Goal: Information Seeking & Learning: Learn about a topic

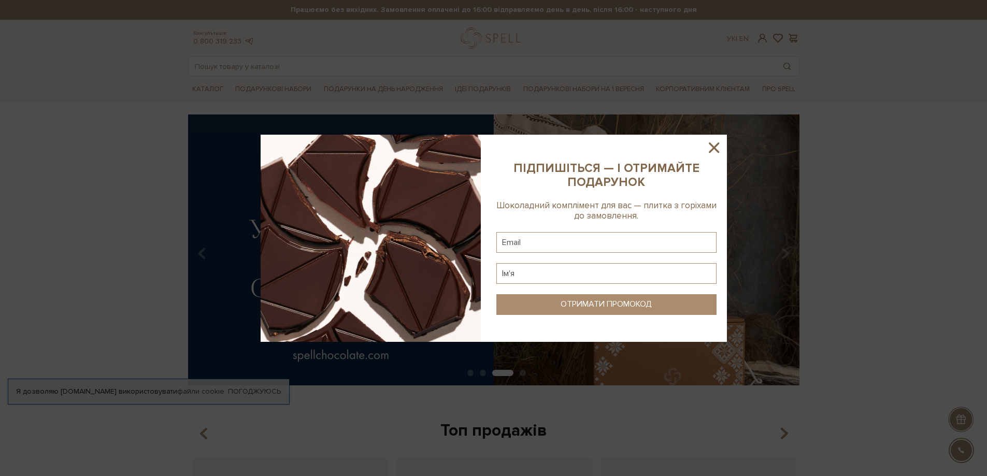
click at [711, 141] on icon at bounding box center [714, 148] width 18 height 18
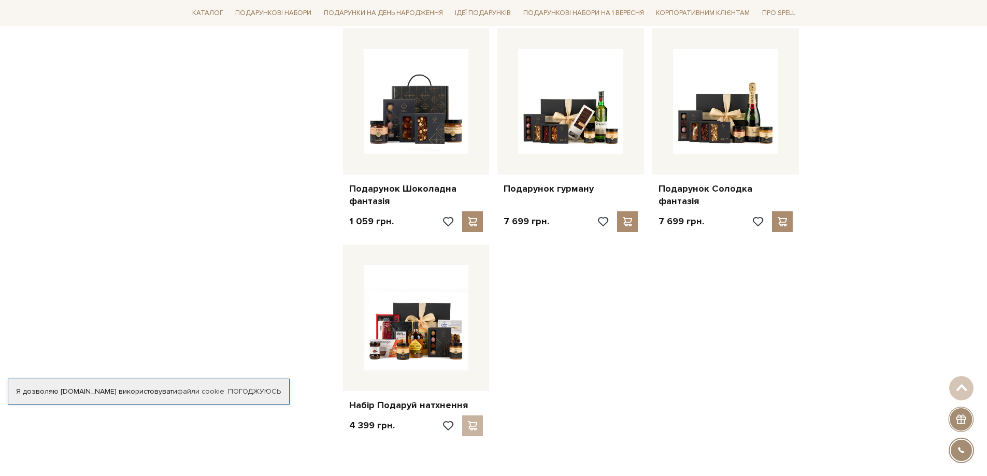
scroll to position [1140, 0]
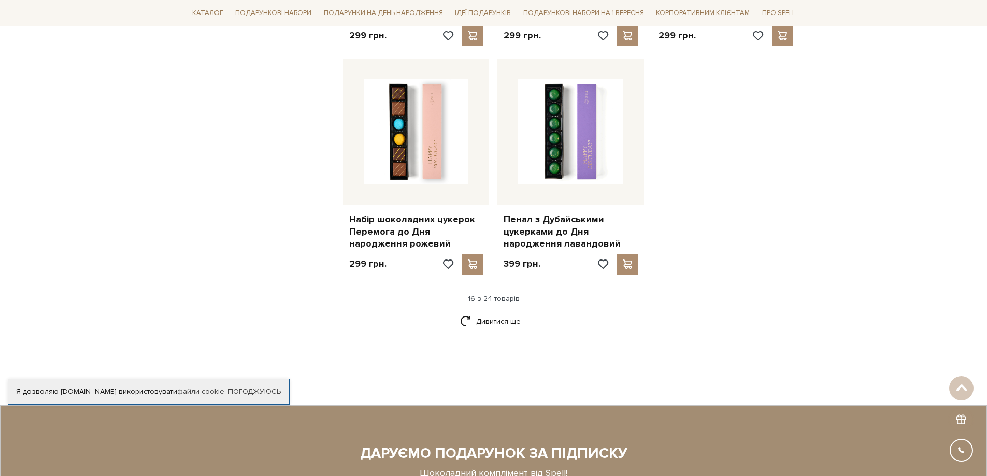
scroll to position [1295, 0]
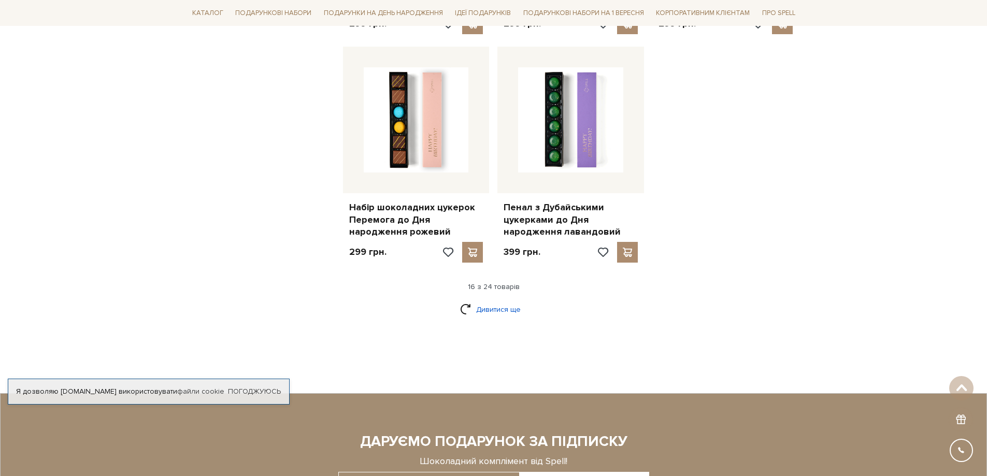
click at [504, 301] on link "Дивитися ще" at bounding box center [493, 310] width 67 height 18
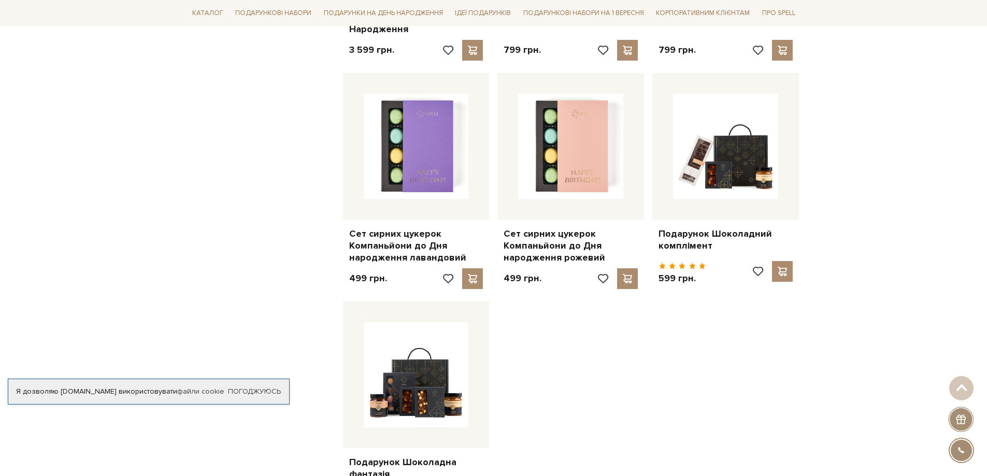
scroll to position [1710, 0]
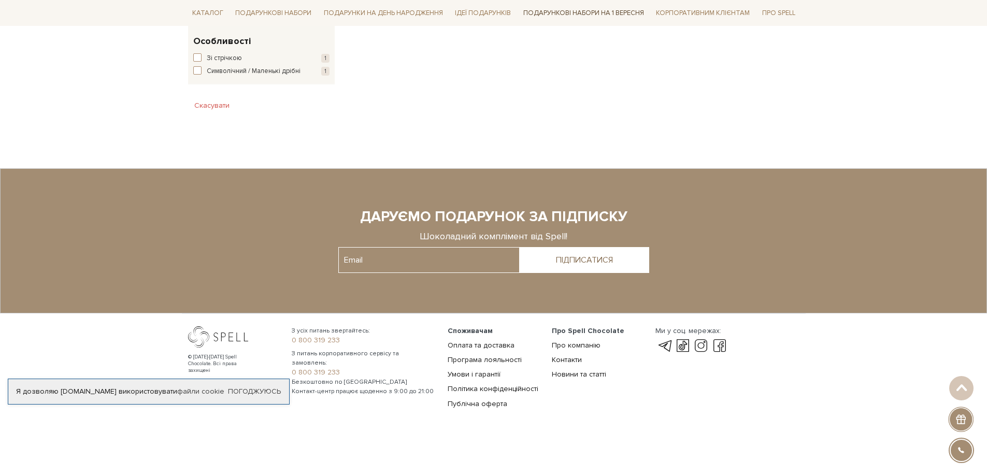
scroll to position [456, 0]
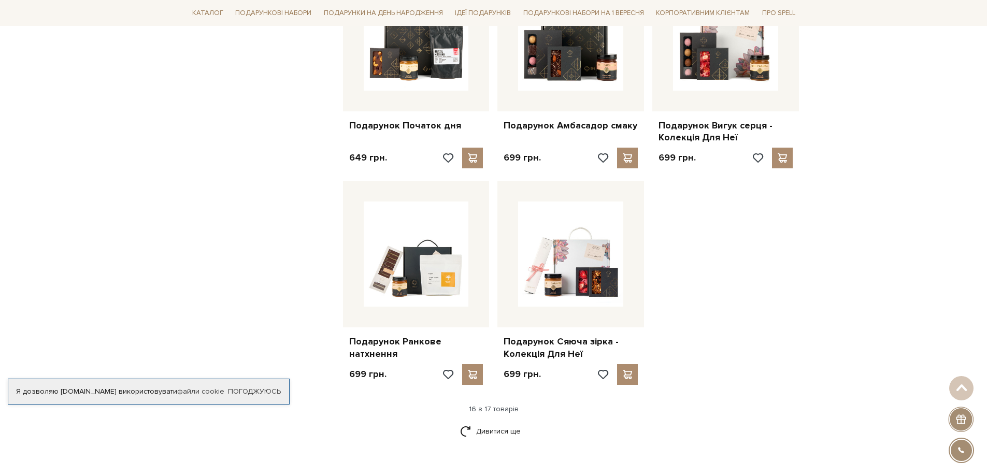
scroll to position [1140, 0]
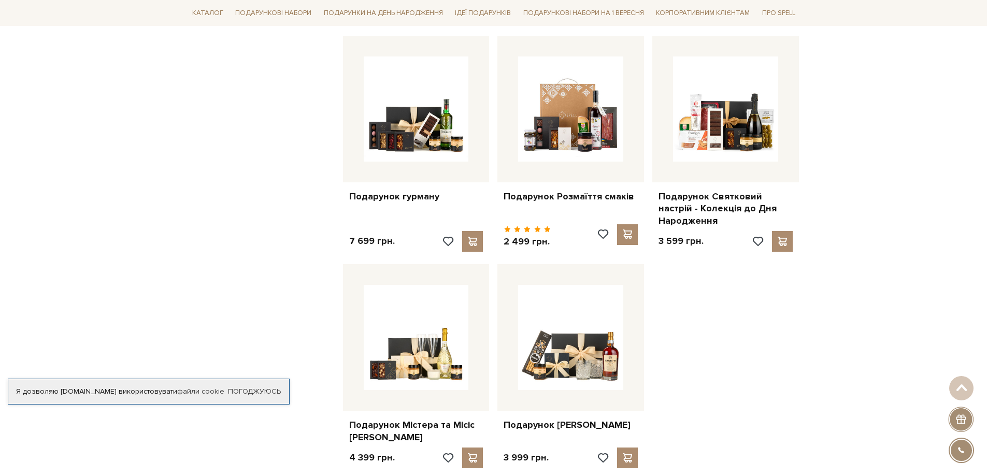
scroll to position [1295, 0]
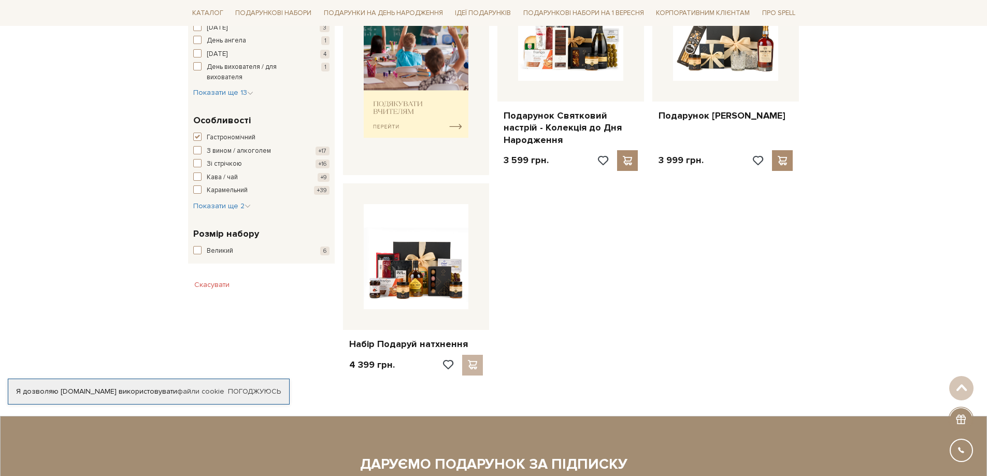
scroll to position [466, 0]
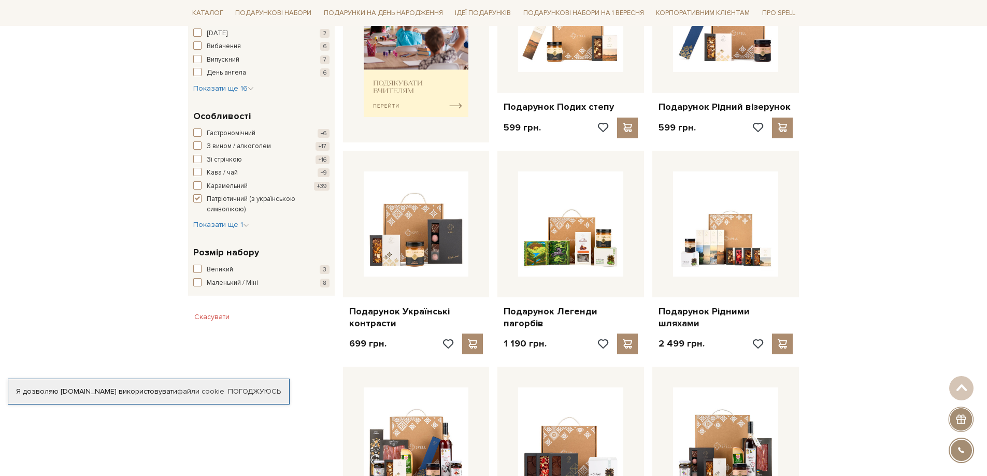
scroll to position [570, 0]
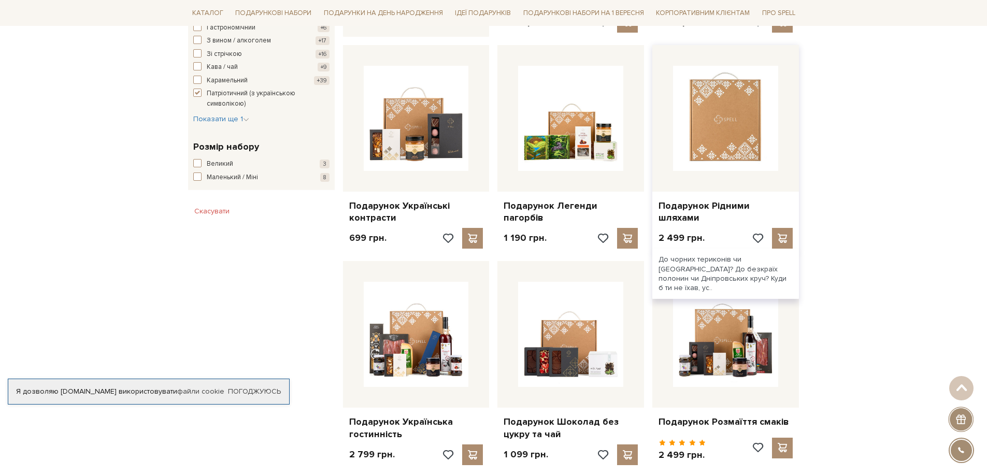
click at [707, 148] on img at bounding box center [725, 118] width 105 height 105
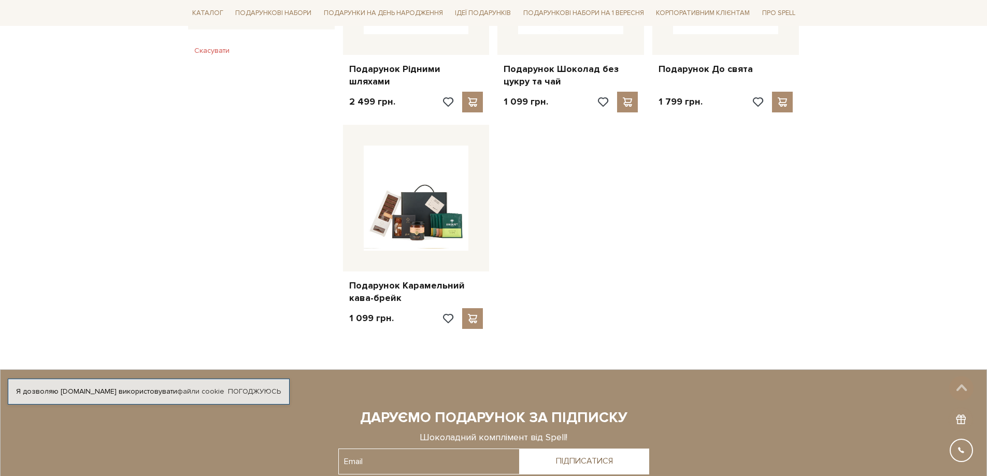
scroll to position [725, 0]
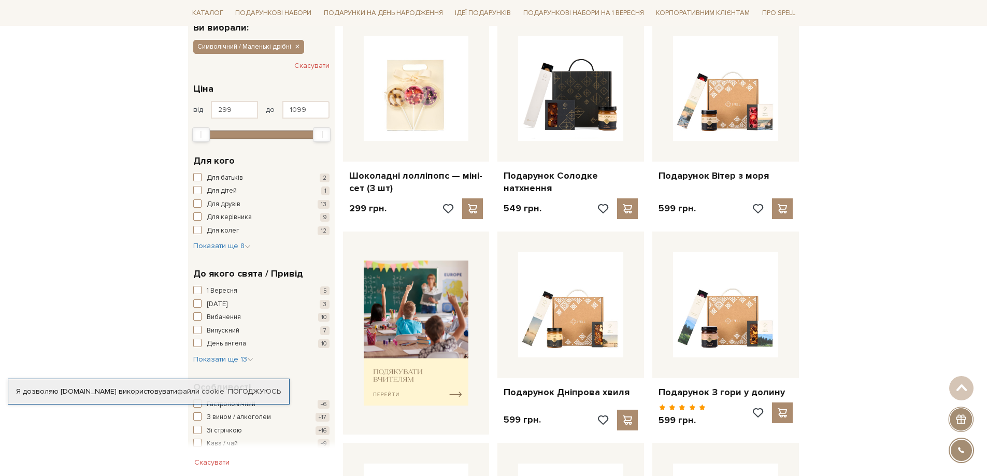
scroll to position [207, 0]
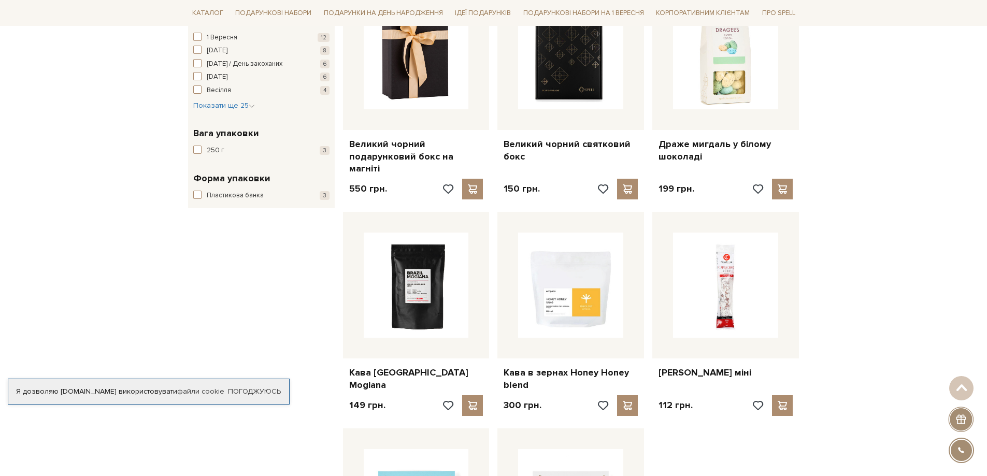
scroll to position [933, 0]
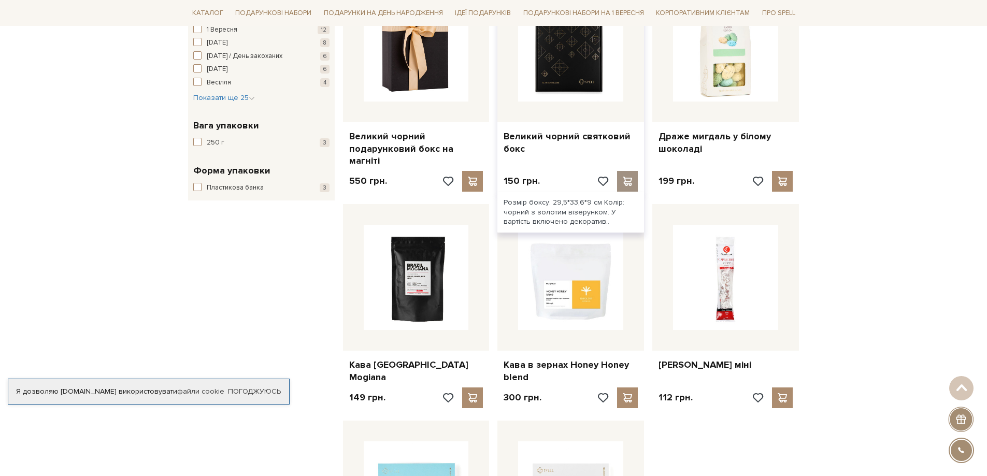
click at [629, 171] on div at bounding box center [627, 181] width 21 height 21
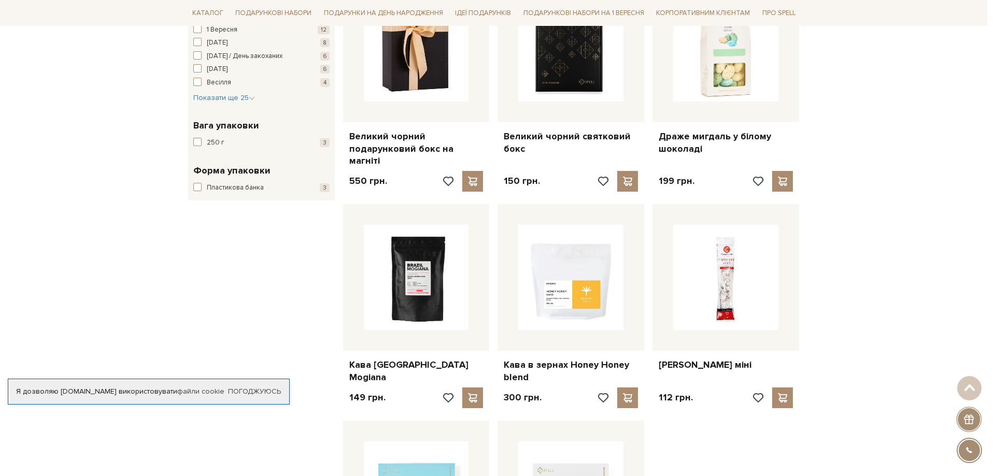
click at [259, 231] on div at bounding box center [497, 238] width 995 height 476
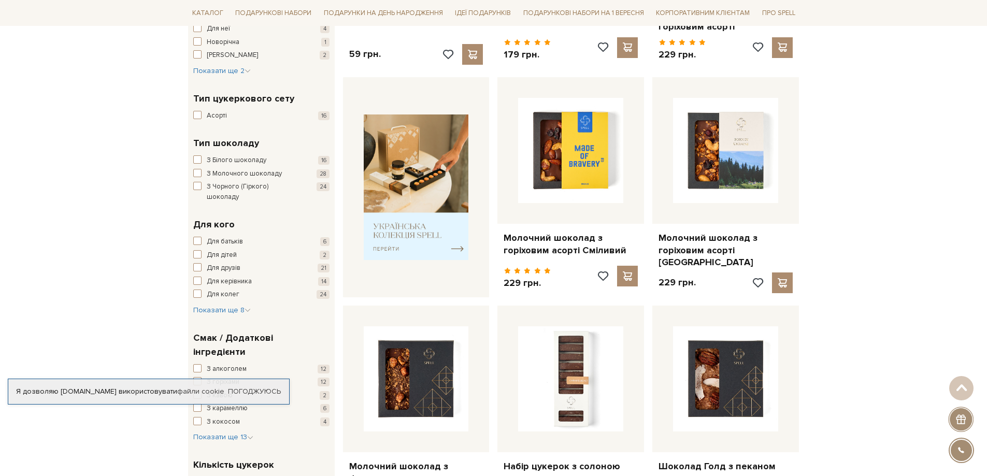
scroll to position [363, 0]
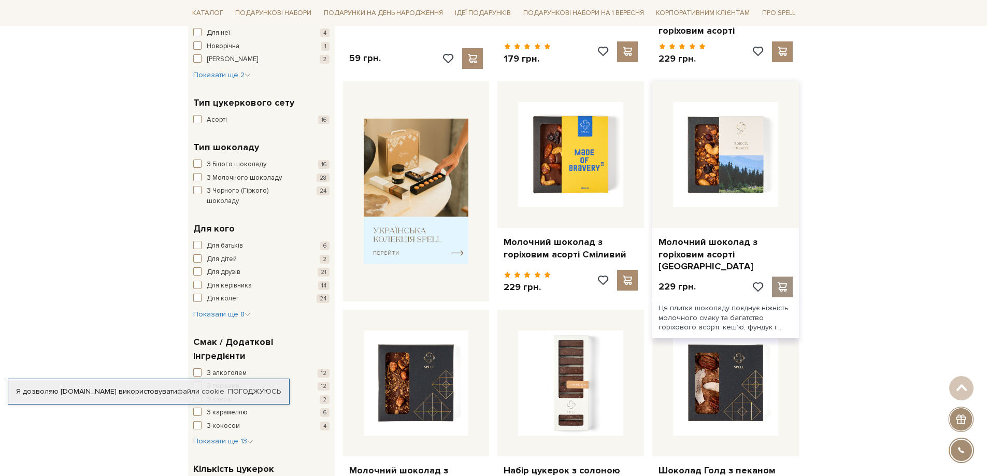
click at [786, 282] on span at bounding box center [782, 286] width 13 height 9
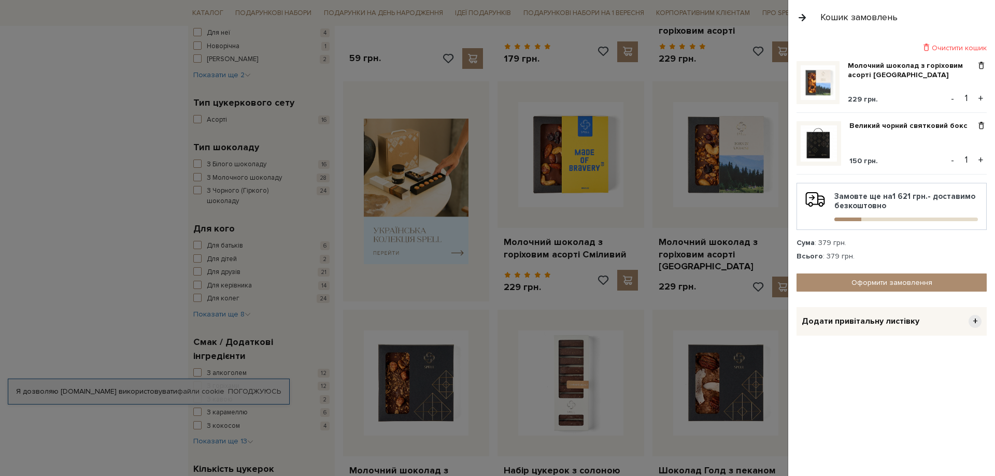
click at [744, 139] on div at bounding box center [497, 238] width 995 height 476
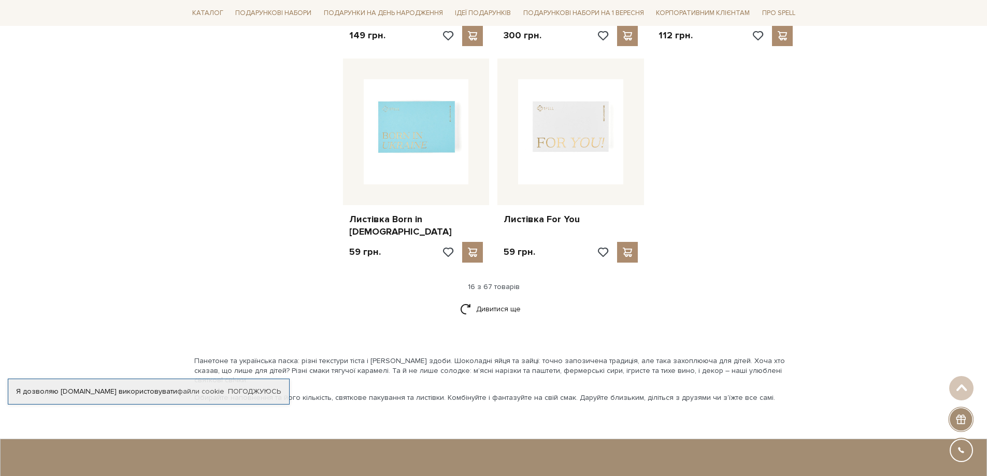
scroll to position [1295, 0]
click at [494, 299] on link "Дивитися ще" at bounding box center [493, 308] width 67 height 18
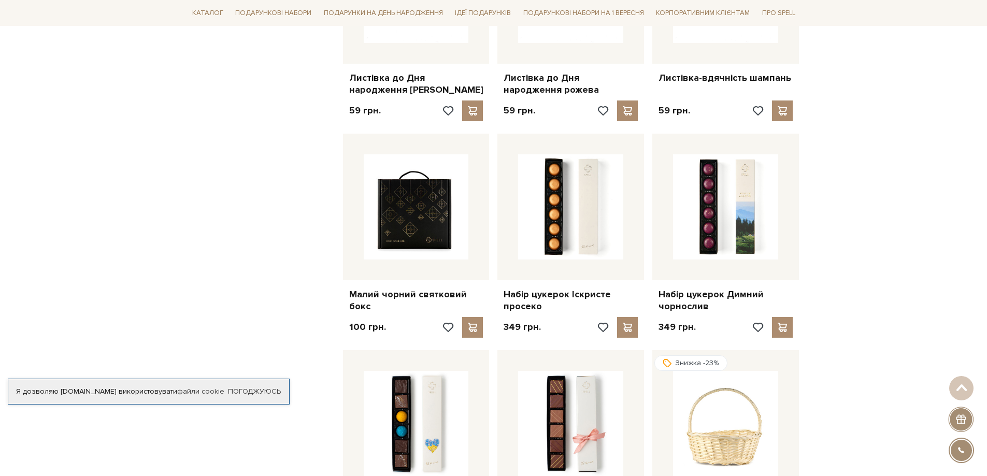
scroll to position [1658, 0]
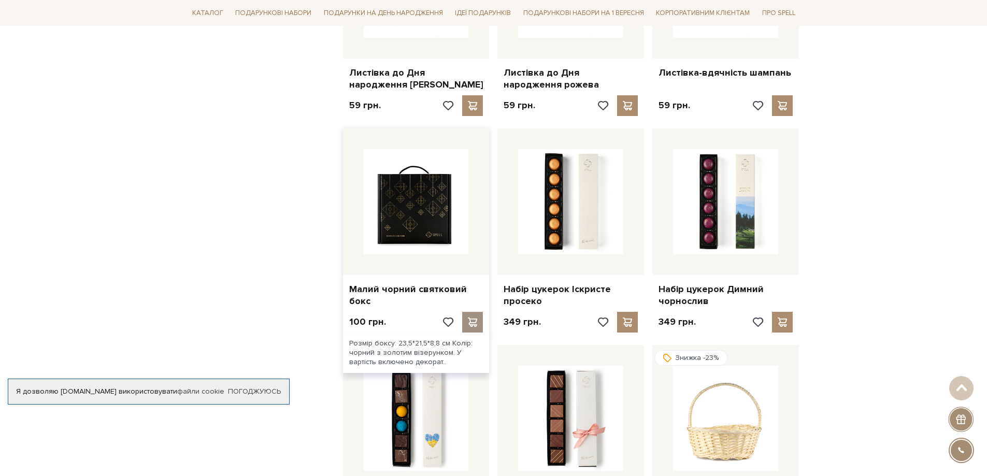
click at [473, 318] on span at bounding box center [472, 322] width 13 height 9
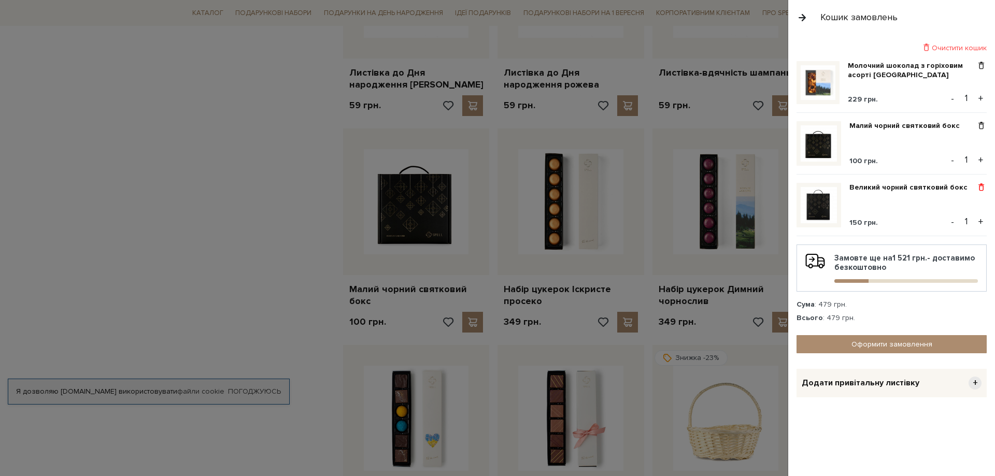
click at [978, 188] on span at bounding box center [981, 187] width 11 height 9
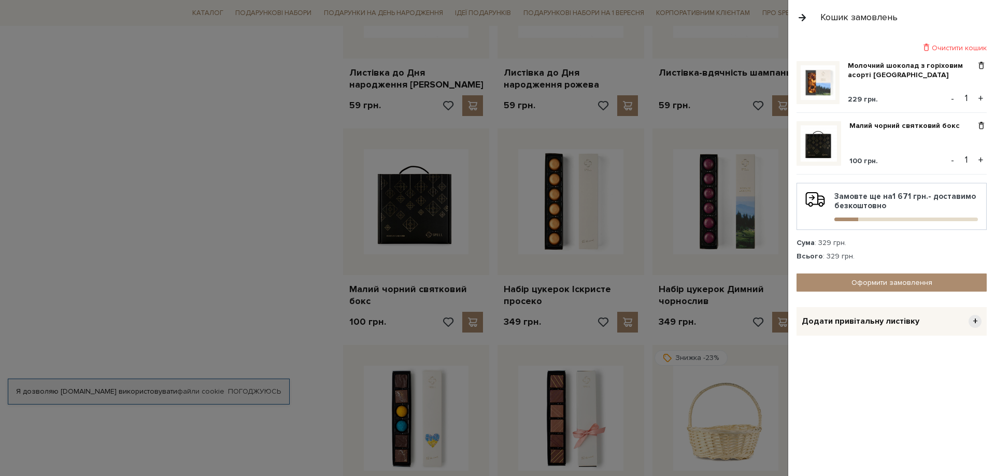
click at [299, 280] on div at bounding box center [497, 238] width 995 height 476
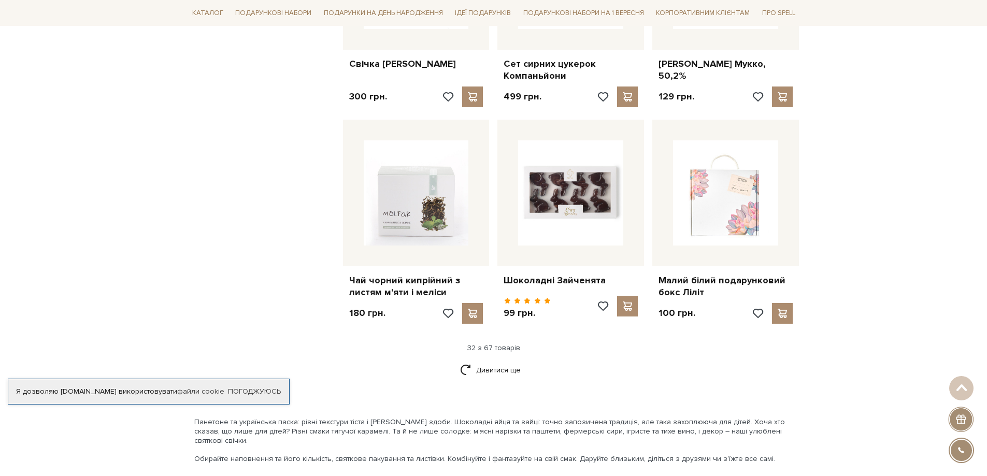
scroll to position [2332, 0]
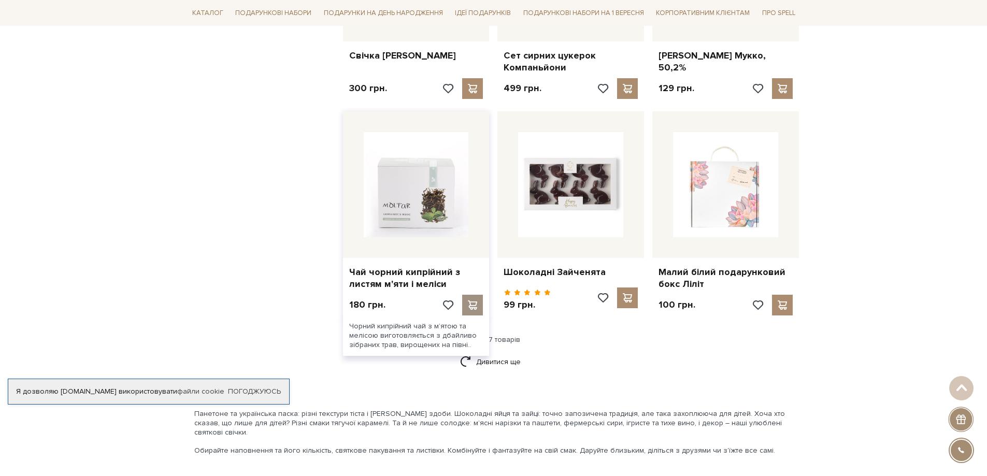
click at [478, 301] on span at bounding box center [472, 305] width 13 height 9
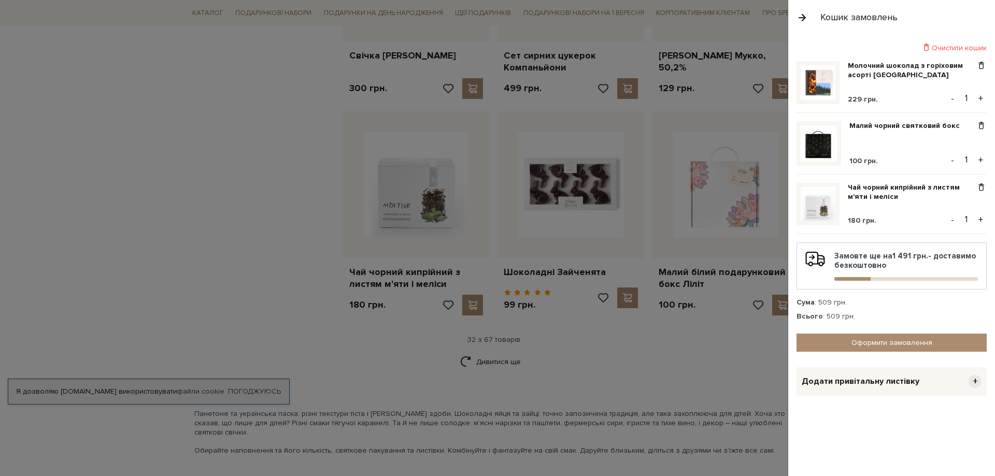
click at [701, 317] on div at bounding box center [497, 238] width 995 height 476
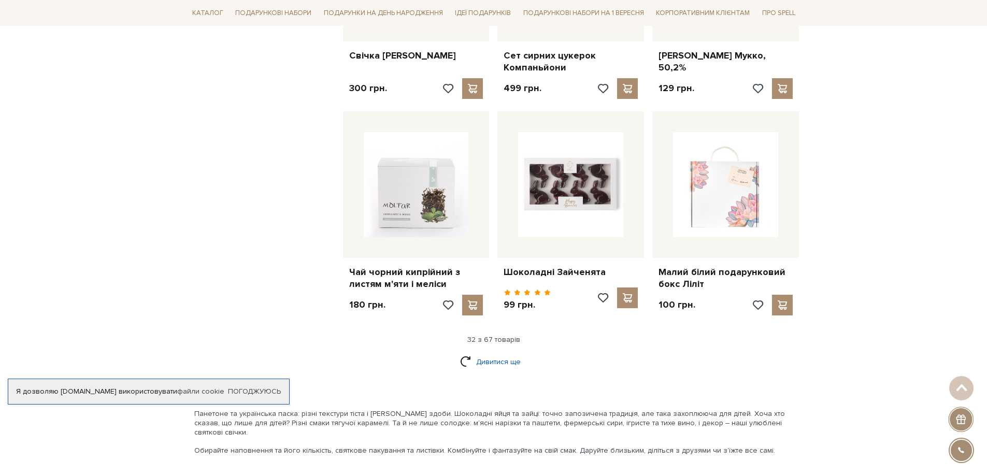
click at [497, 353] on link "Дивитися ще" at bounding box center [493, 362] width 67 height 18
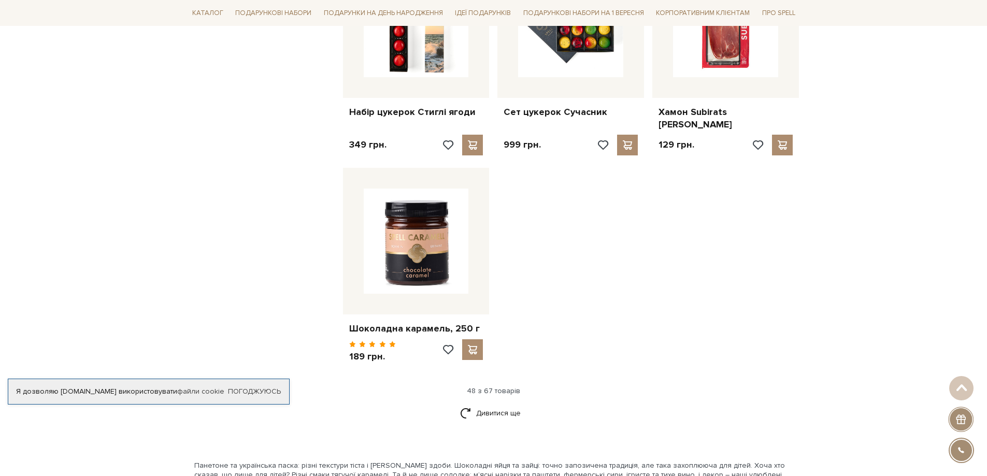
scroll to position [3679, 0]
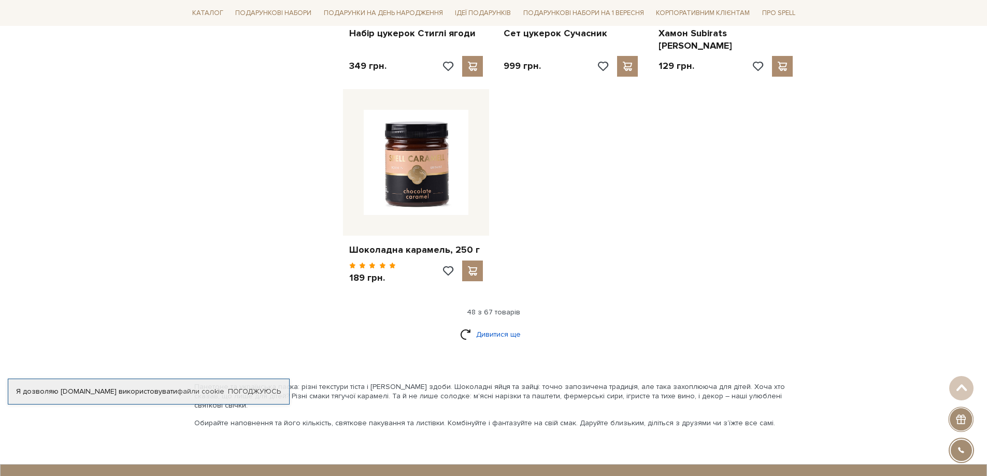
click at [504, 325] on link "Дивитися ще" at bounding box center [493, 334] width 67 height 18
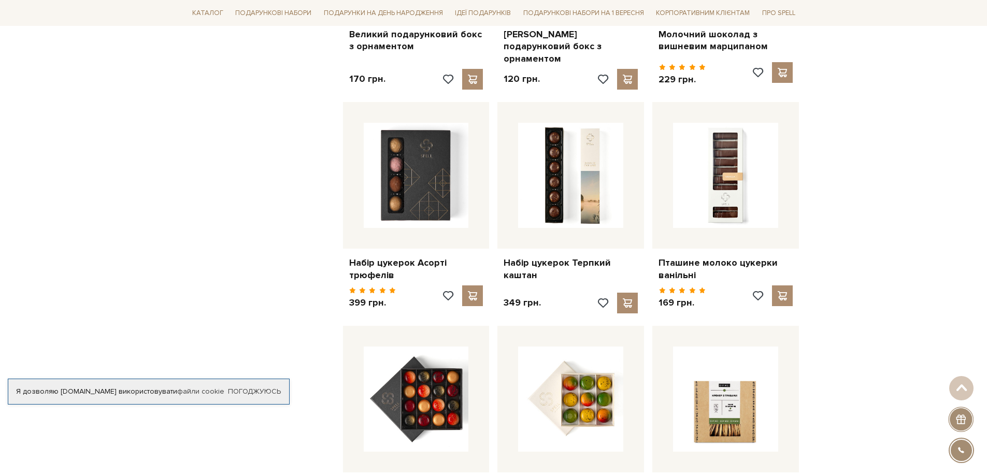
scroll to position [4145, 0]
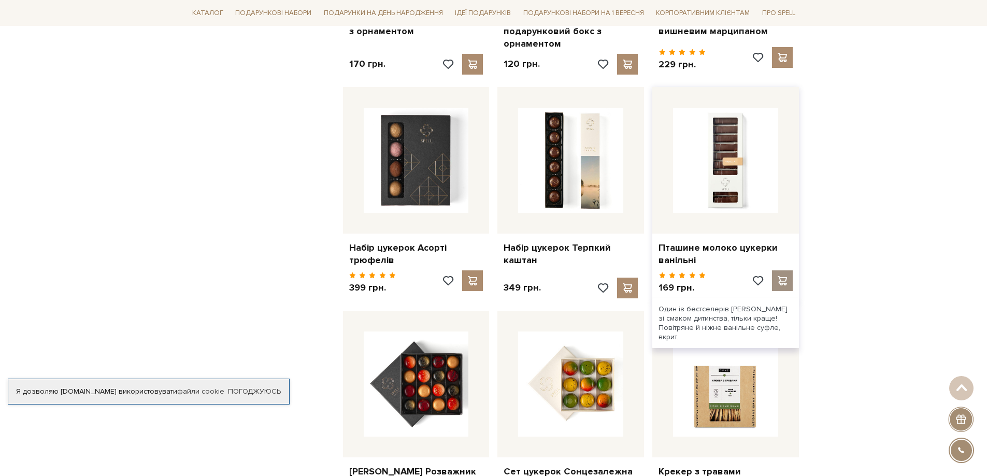
click at [788, 276] on span at bounding box center [782, 280] width 13 height 9
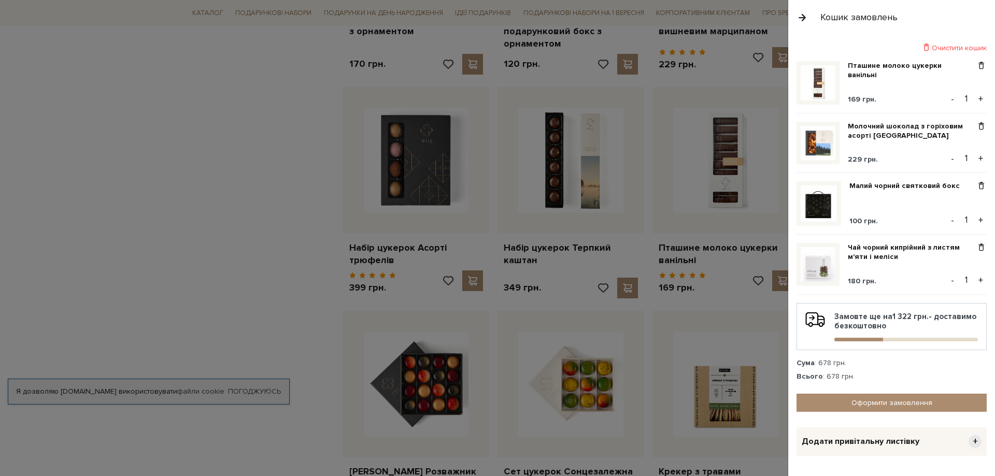
click at [299, 207] on div at bounding box center [497, 238] width 995 height 476
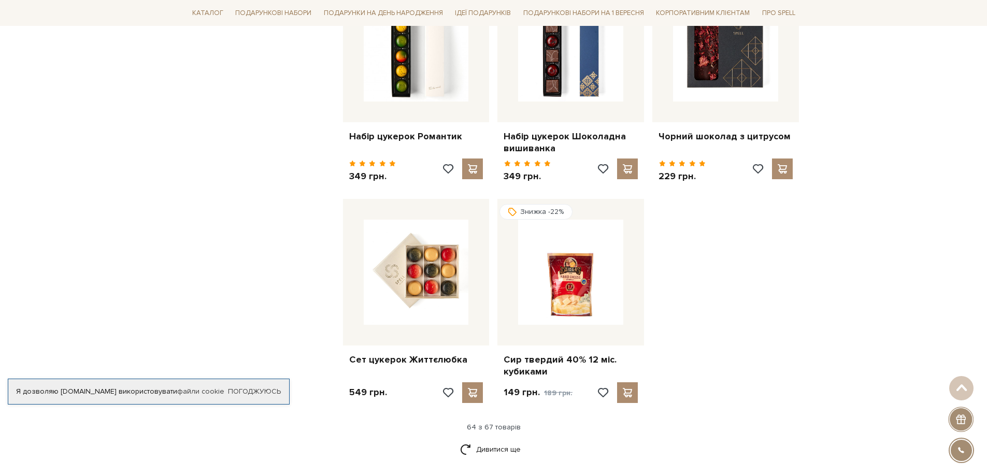
scroll to position [4715, 0]
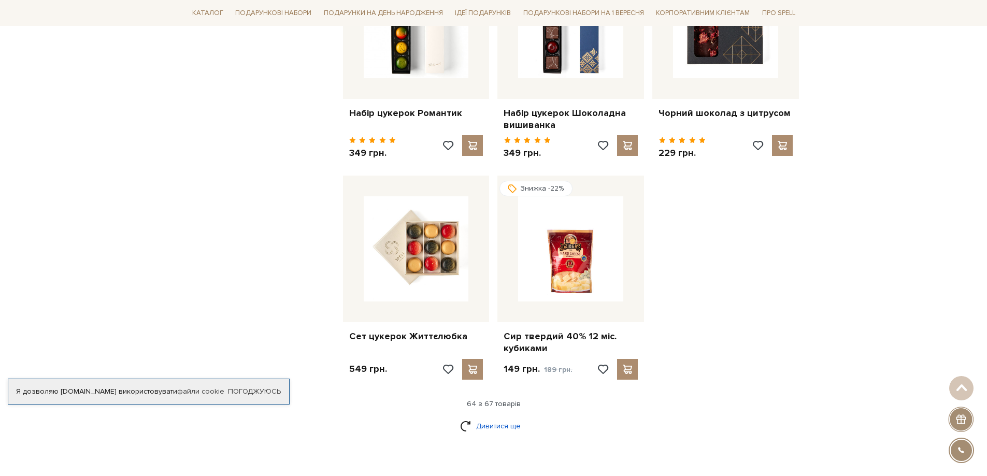
click at [507, 417] on link "Дивитися ще" at bounding box center [493, 426] width 67 height 18
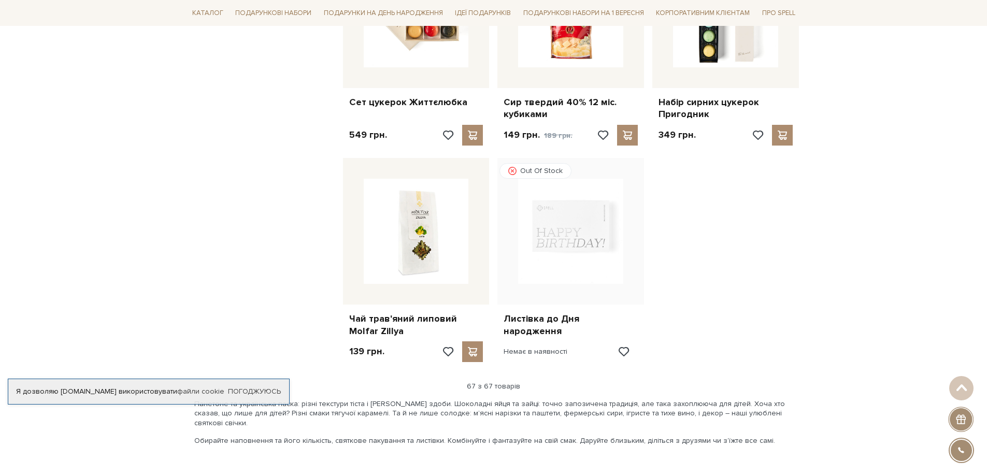
scroll to position [4974, 0]
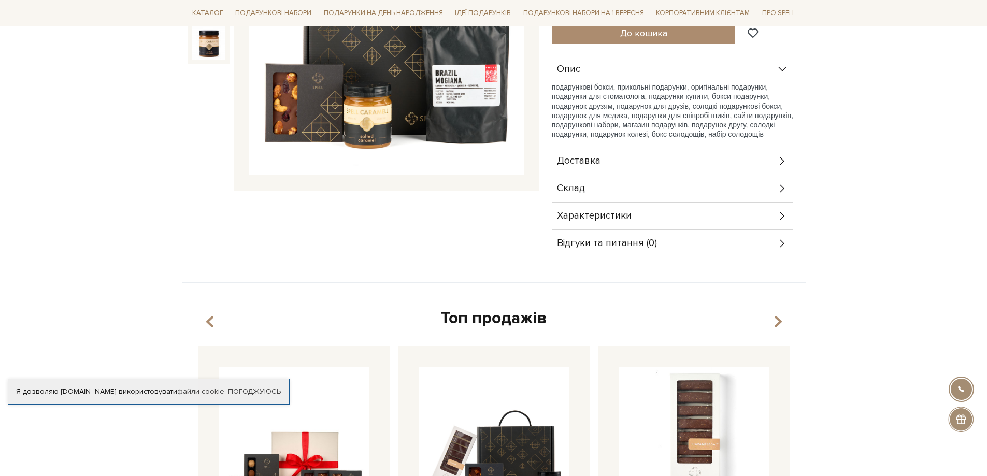
scroll to position [259, 0]
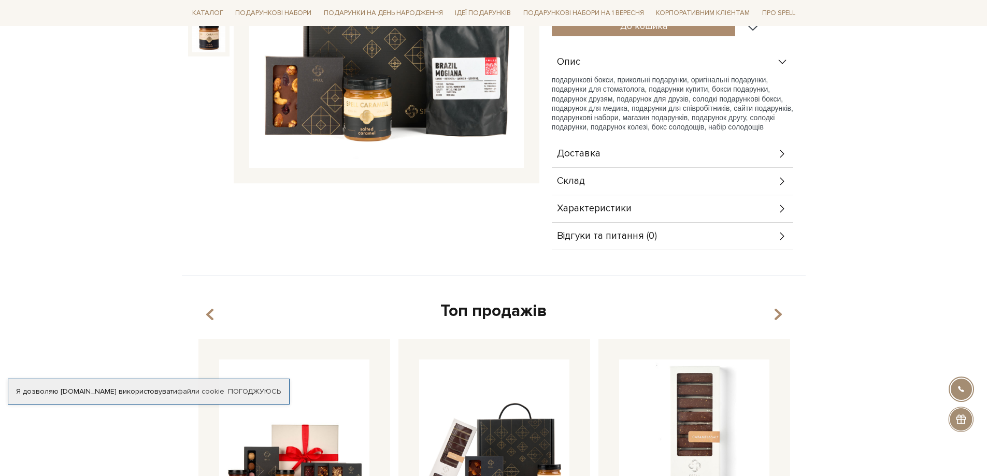
click at [778, 184] on icon at bounding box center [782, 181] width 11 height 11
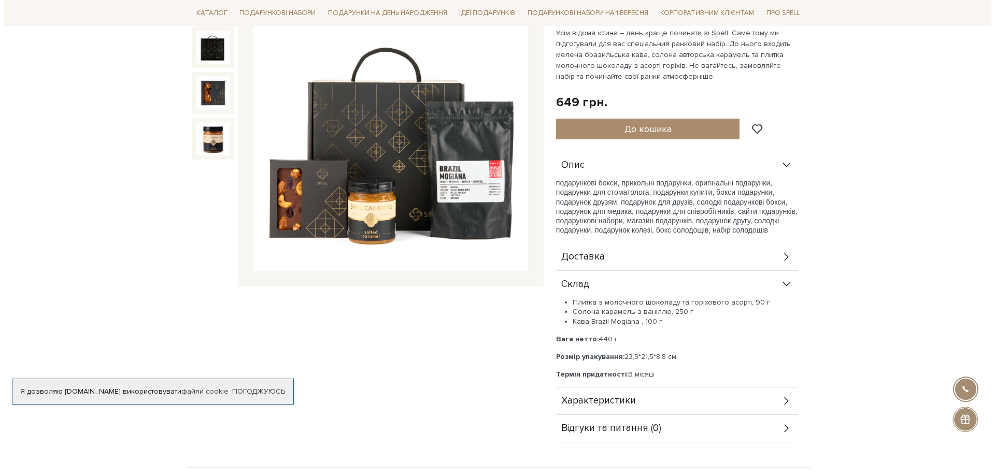
scroll to position [155, 0]
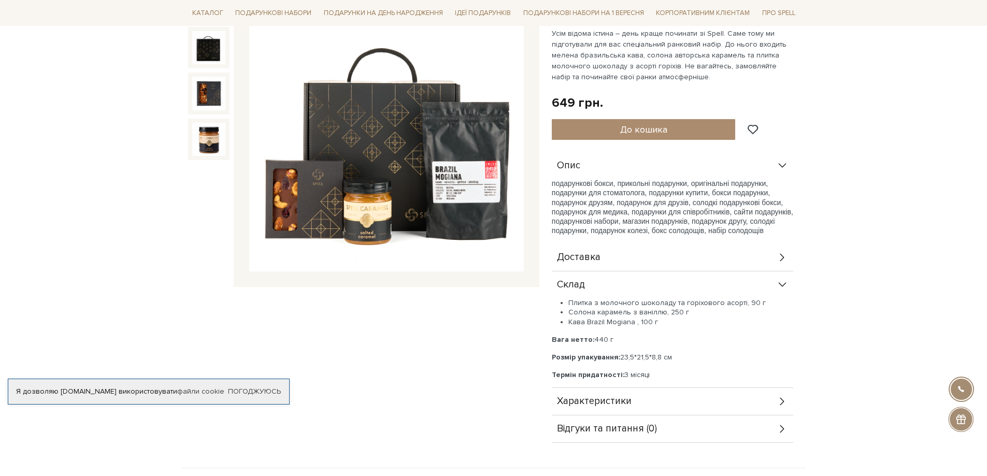
click at [465, 180] on img at bounding box center [386, 134] width 275 height 275
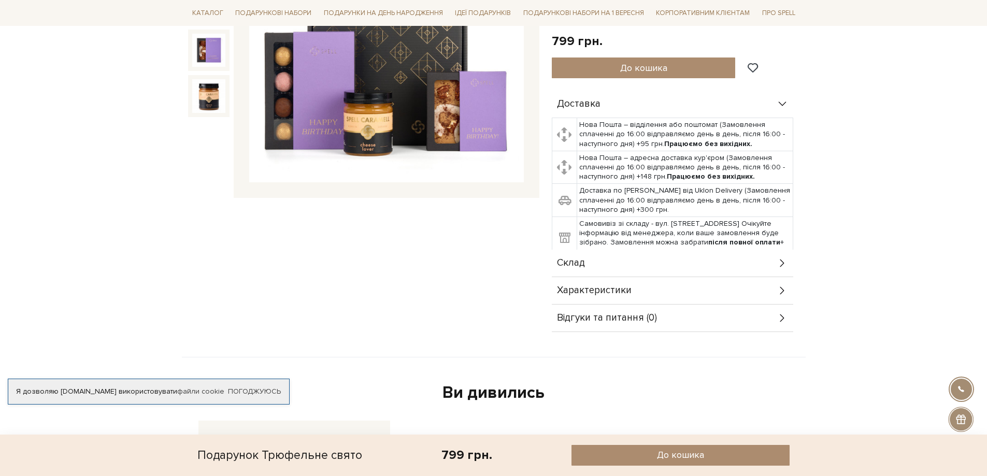
scroll to position [363, 0]
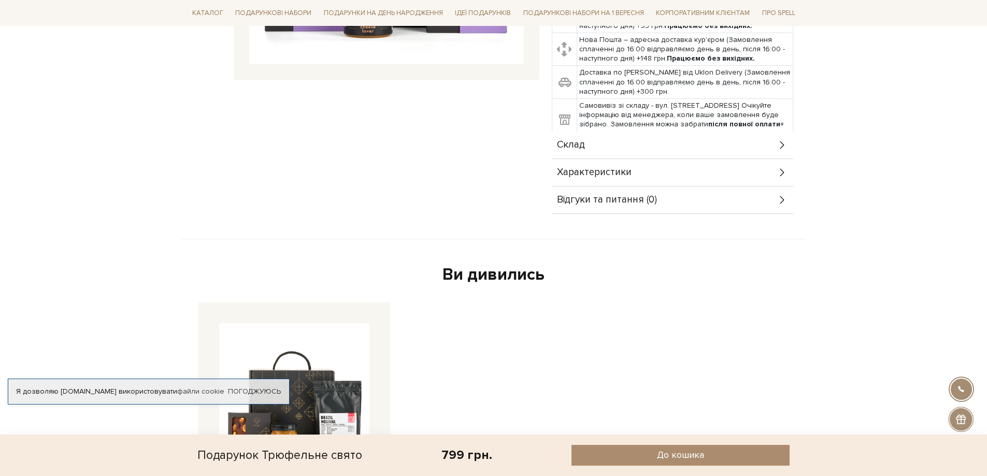
click at [778, 148] on div "Склад" at bounding box center [672, 145] width 241 height 27
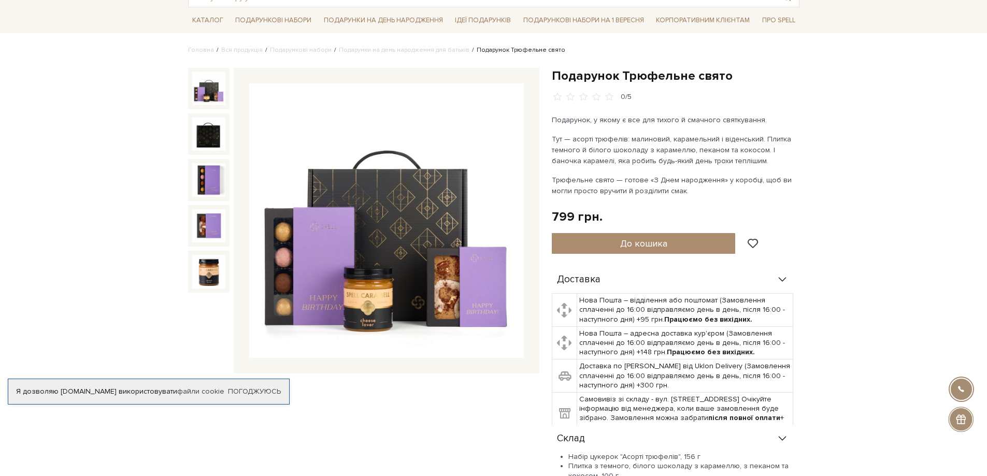
scroll to position [52, 0]
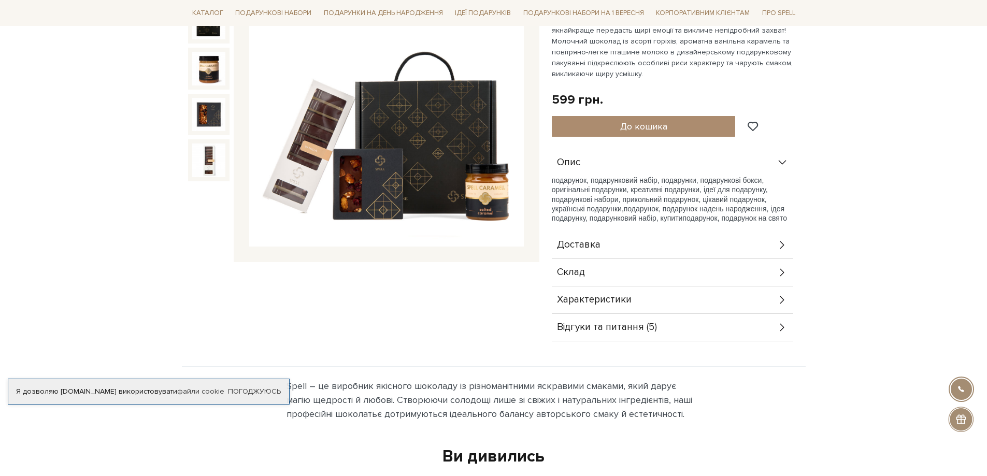
scroll to position [259, 0]
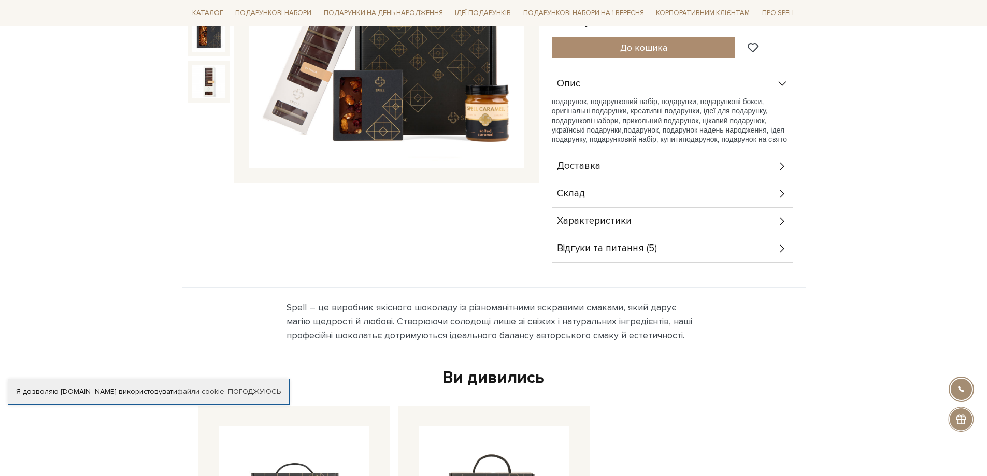
click at [780, 186] on div "Склад" at bounding box center [672, 193] width 241 height 27
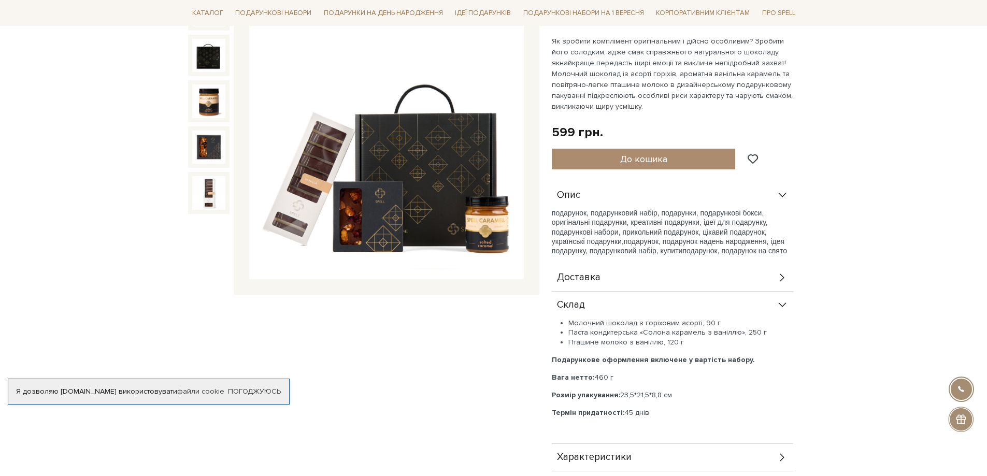
scroll to position [104, 0]
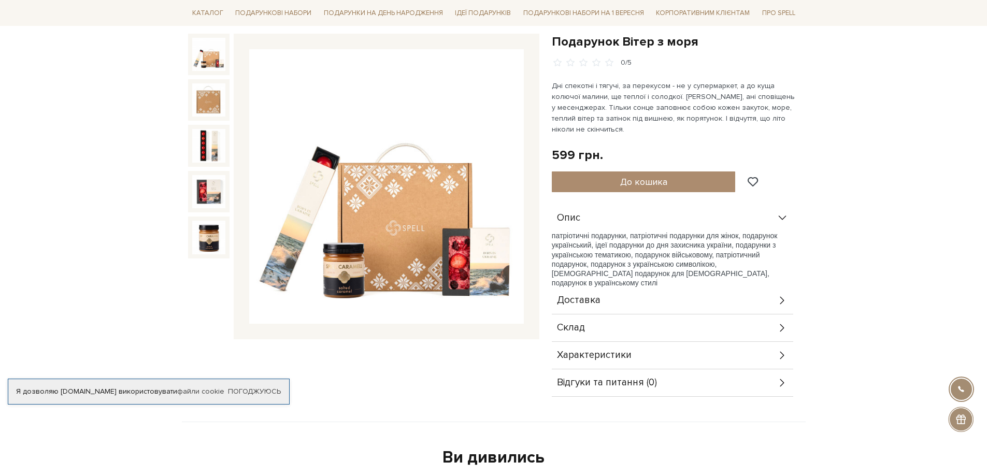
scroll to position [104, 0]
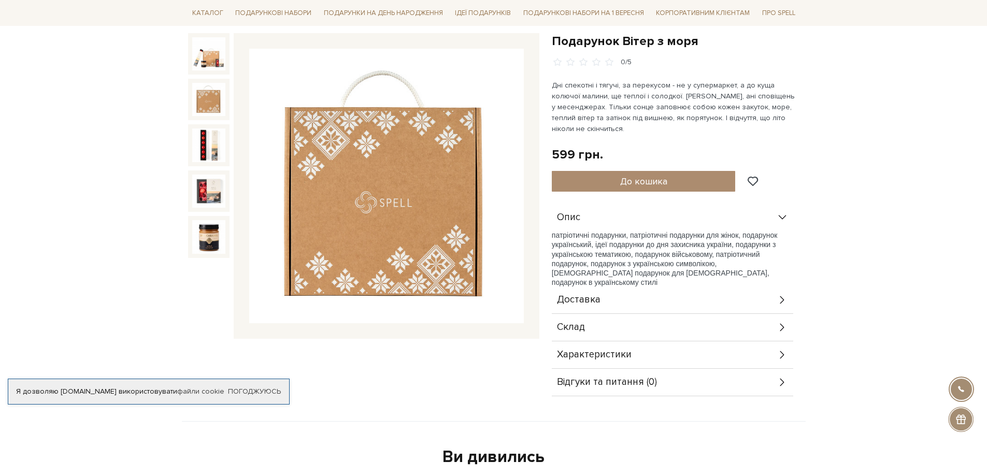
click at [215, 103] on img at bounding box center [208, 99] width 33 height 33
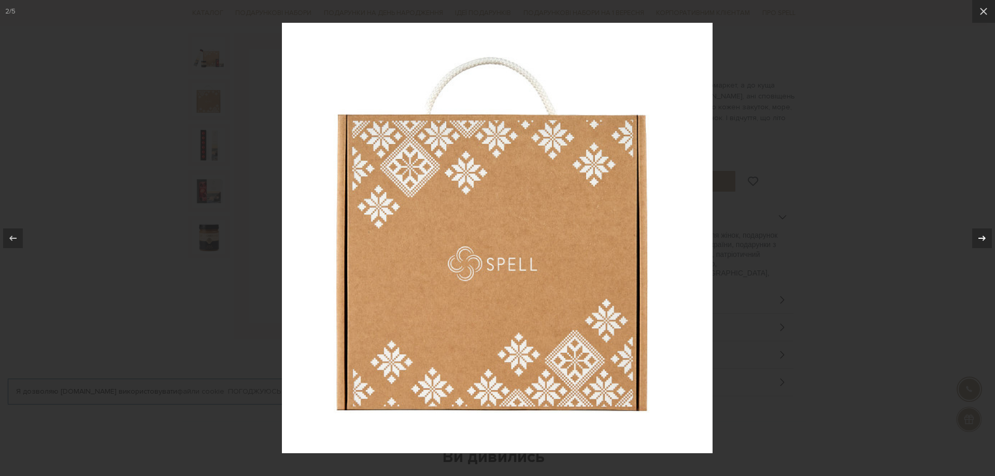
click at [985, 233] on icon at bounding box center [982, 238] width 12 height 12
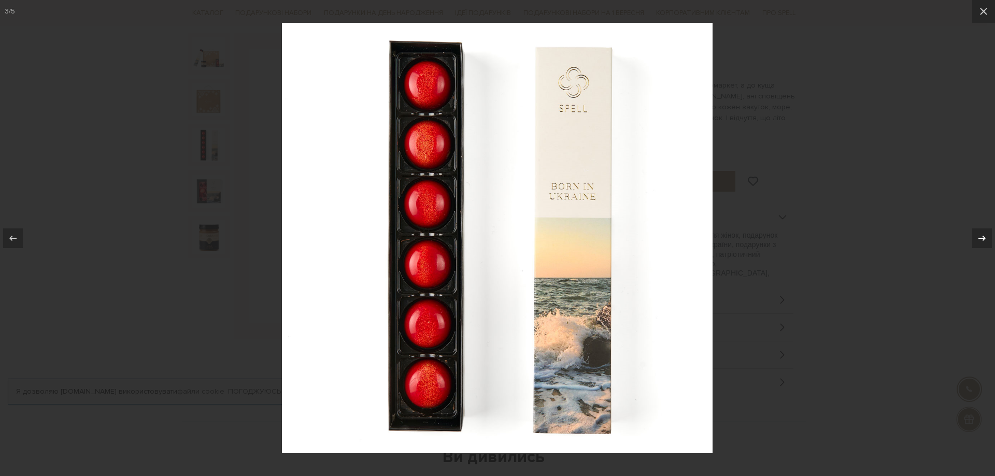
click at [985, 233] on div "3 / 5" at bounding box center [497, 238] width 995 height 476
click at [985, 233] on icon at bounding box center [982, 238] width 12 height 12
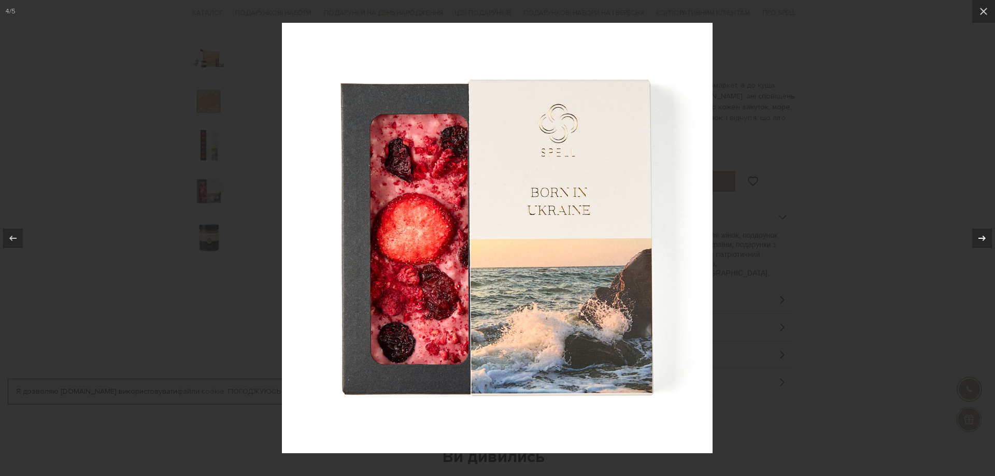
click at [985, 233] on icon at bounding box center [982, 238] width 12 height 12
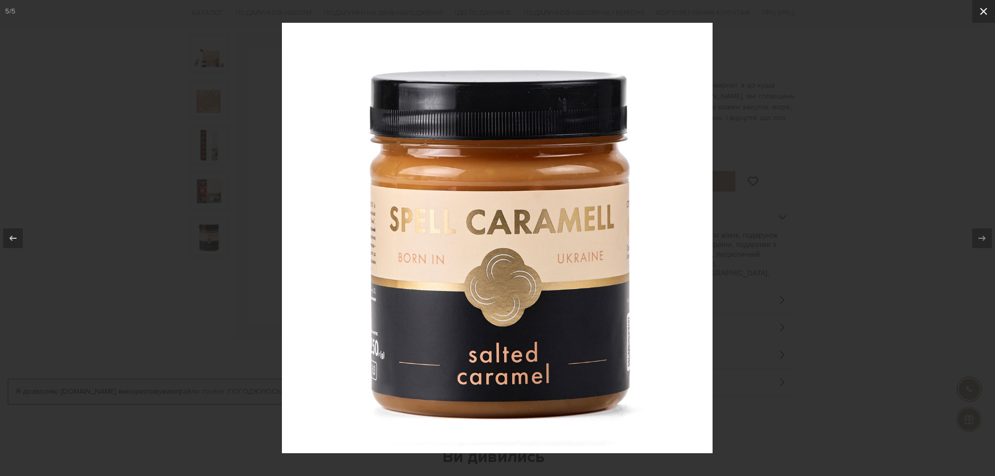
click at [984, 11] on icon at bounding box center [983, 11] width 12 height 12
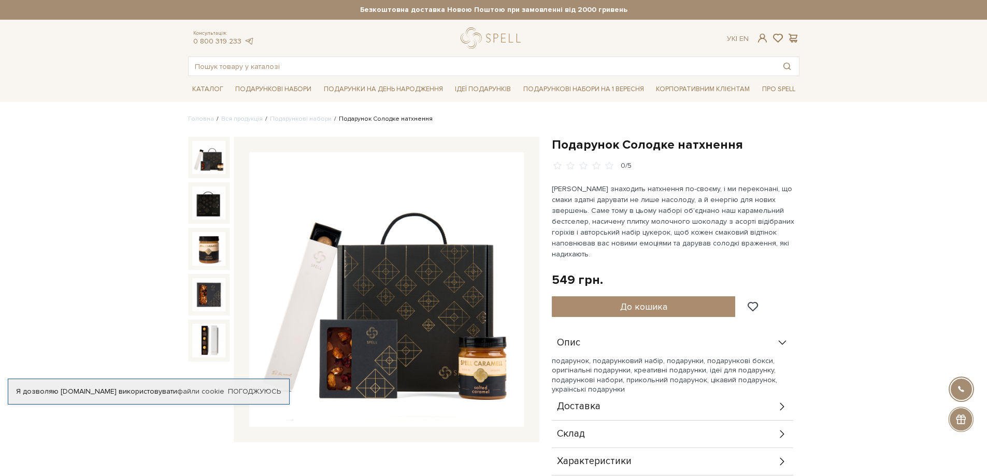
click at [206, 156] on img at bounding box center [208, 157] width 33 height 33
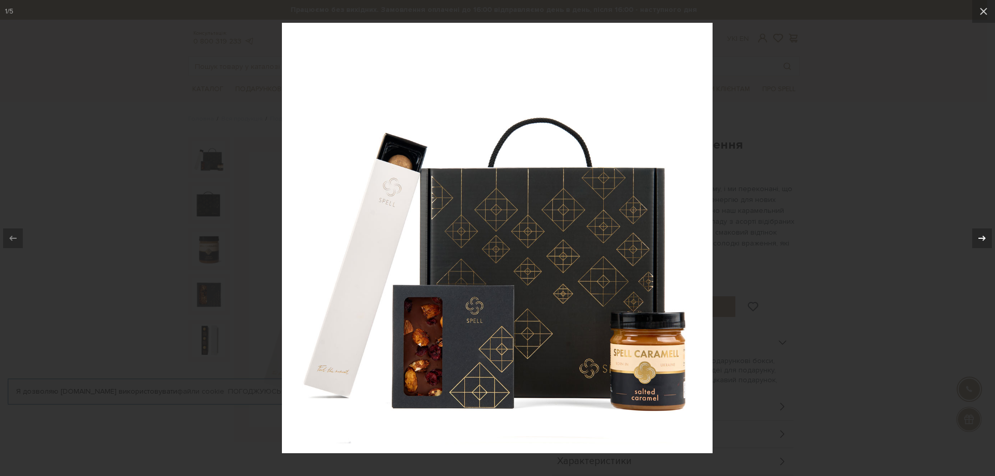
click at [981, 234] on icon at bounding box center [982, 238] width 12 height 12
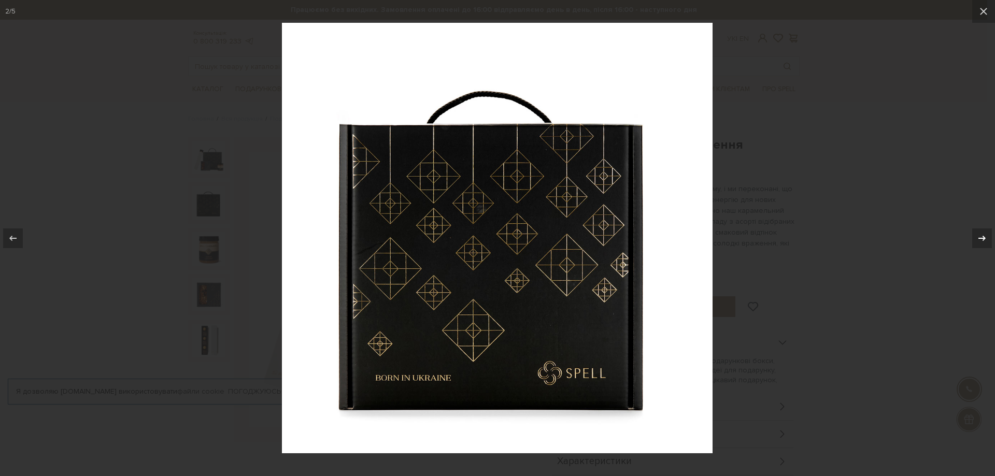
click at [981, 234] on icon at bounding box center [982, 238] width 12 height 12
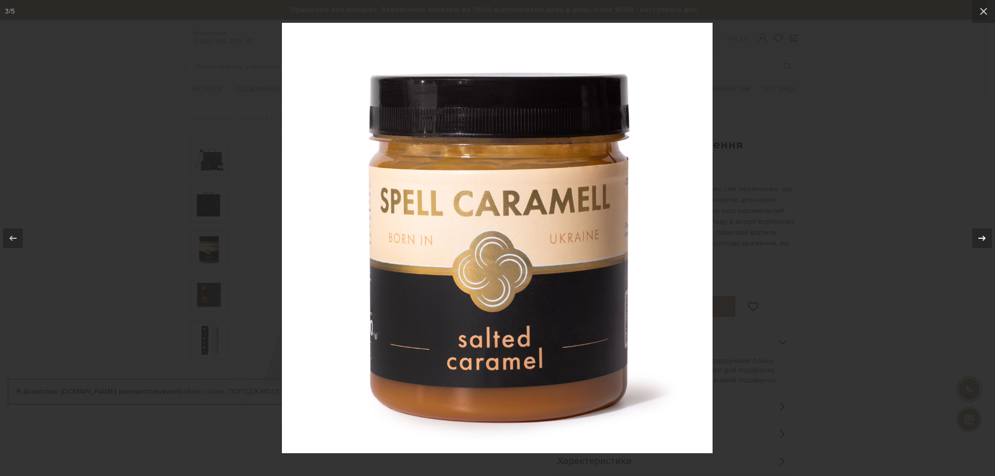
click at [981, 234] on icon at bounding box center [982, 238] width 12 height 12
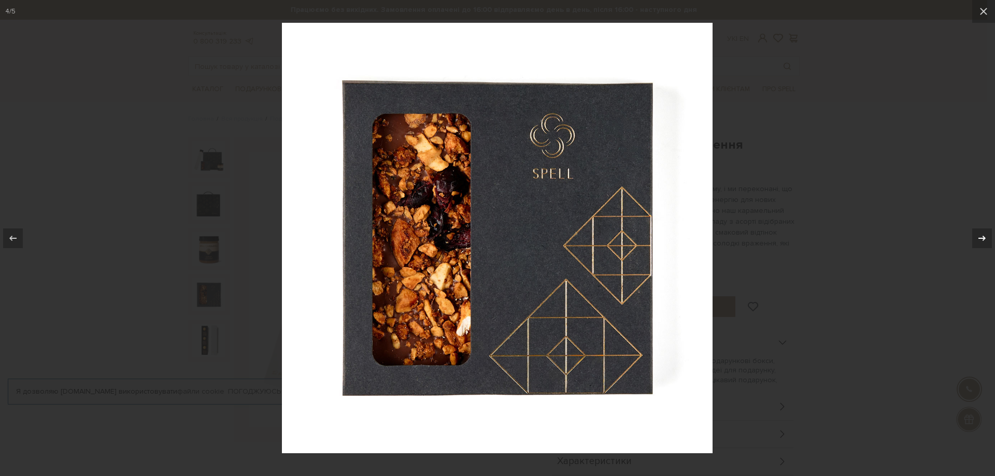
click at [981, 234] on icon at bounding box center [982, 238] width 12 height 12
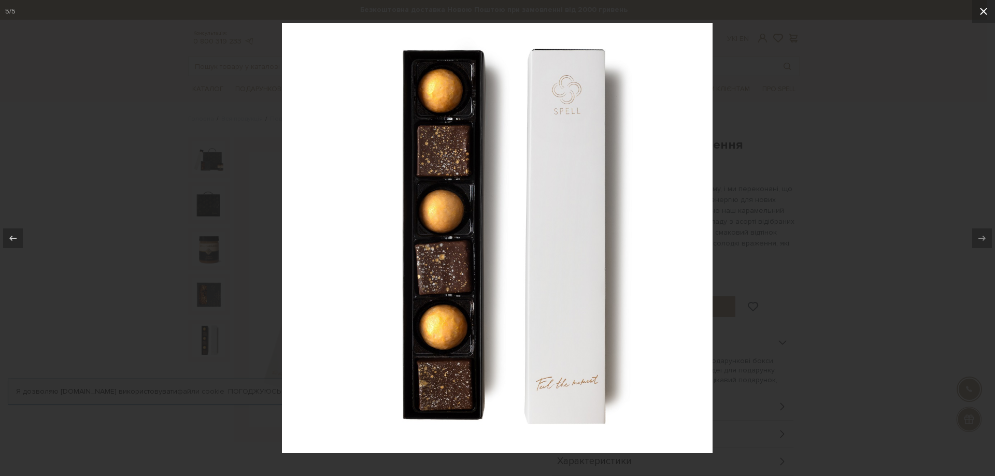
click at [983, 9] on icon at bounding box center [983, 11] width 12 height 12
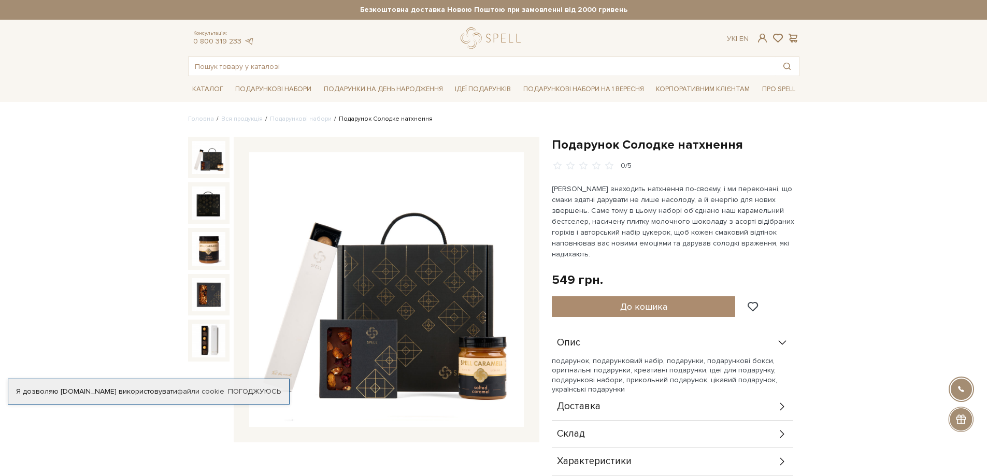
scroll to position [104, 0]
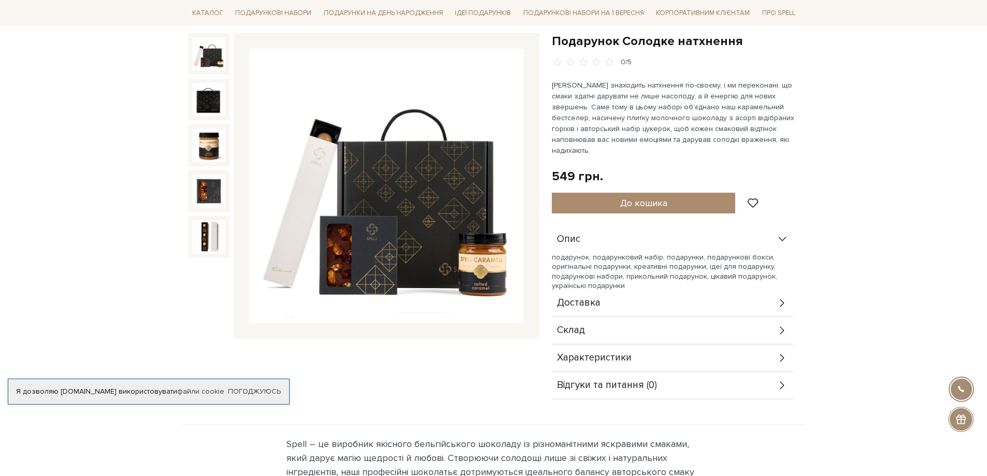
click at [782, 325] on icon at bounding box center [782, 330] width 11 height 11
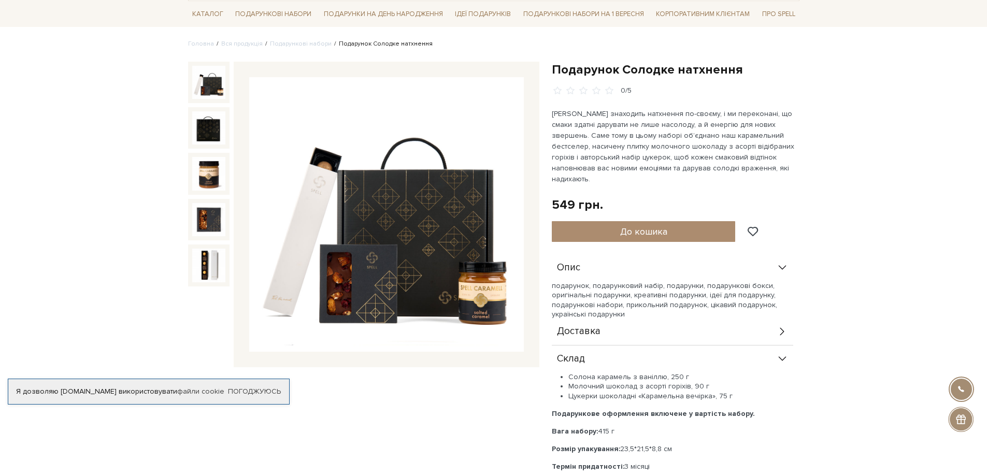
scroll to position [52, 0]
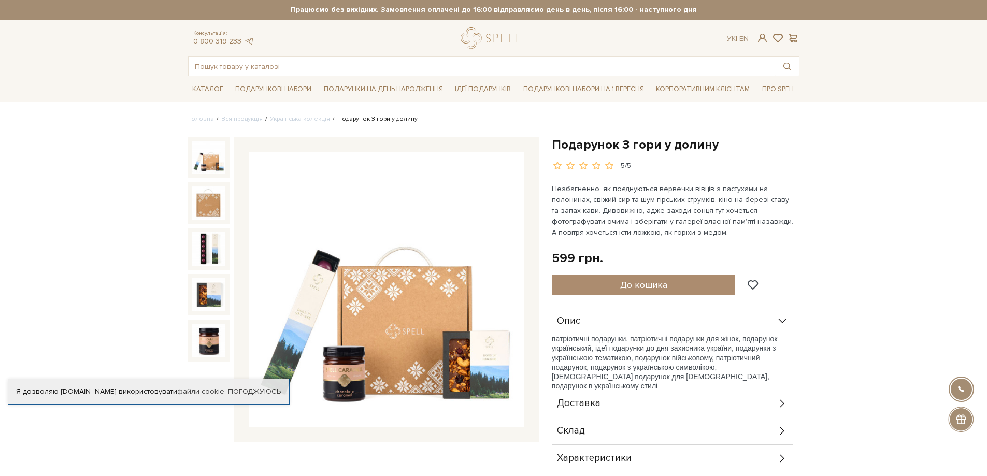
click at [216, 159] on img at bounding box center [208, 157] width 33 height 33
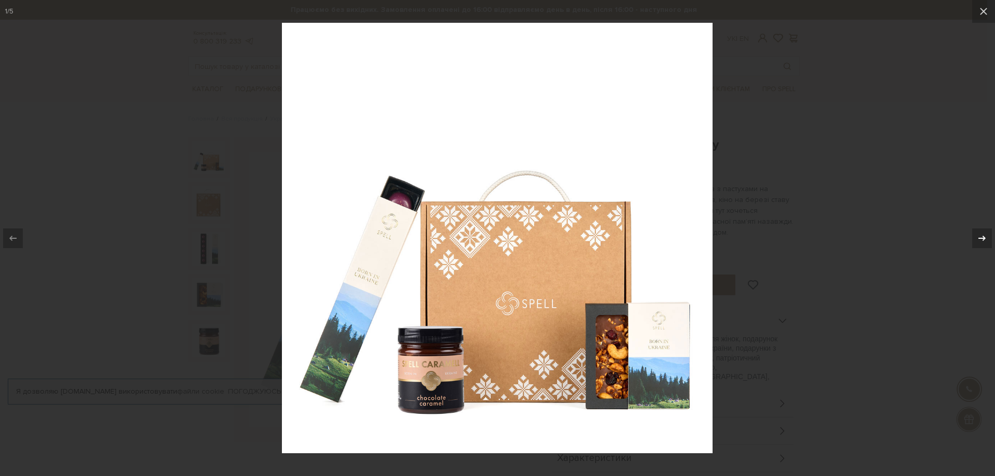
click at [984, 237] on icon at bounding box center [981, 237] width 7 height 5
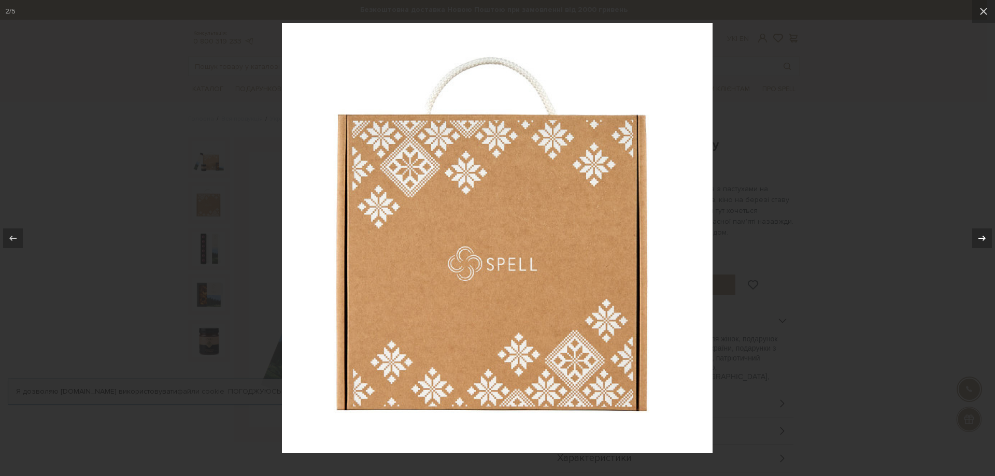
click at [984, 237] on icon at bounding box center [981, 237] width 7 height 5
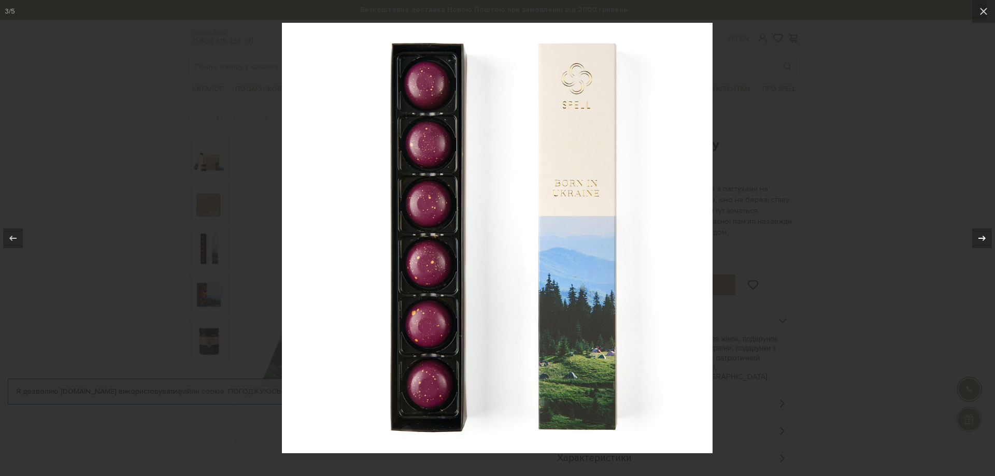
click at [984, 237] on icon at bounding box center [981, 237] width 7 height 5
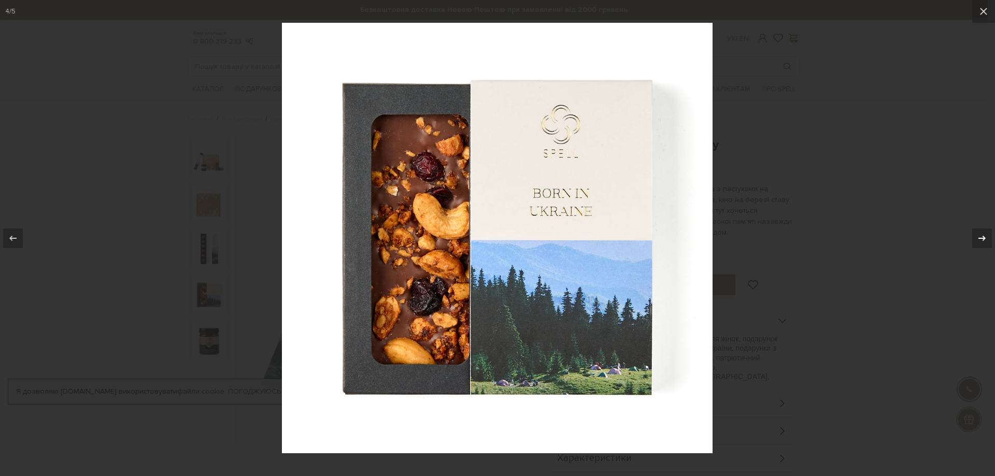
click at [984, 237] on icon at bounding box center [981, 237] width 7 height 5
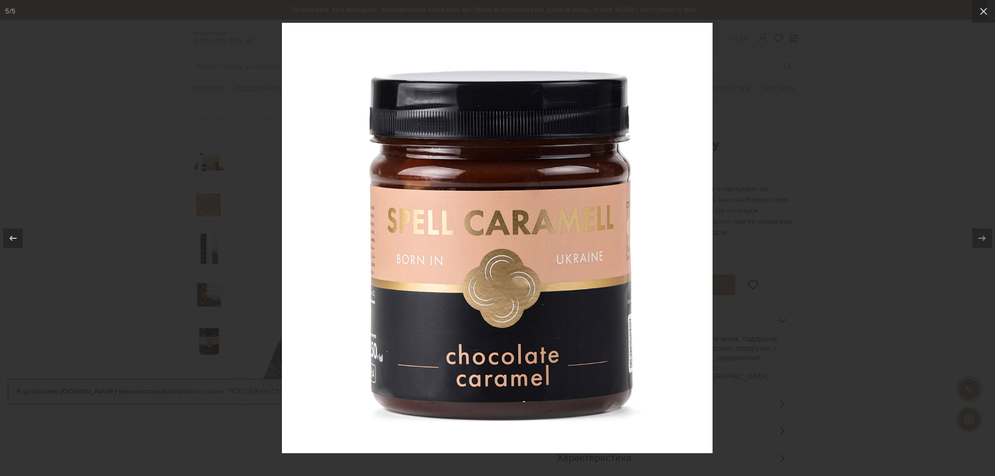
click at [960, 151] on div at bounding box center [497, 238] width 995 height 476
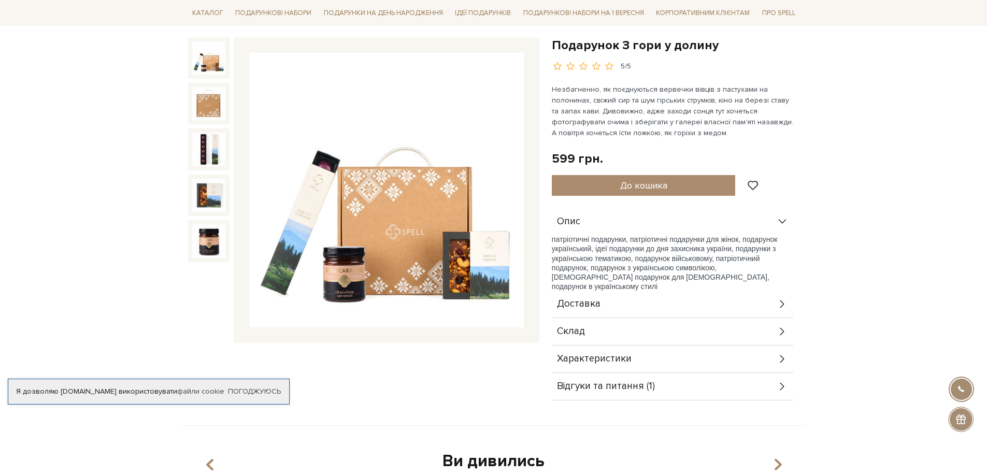
scroll to position [104, 0]
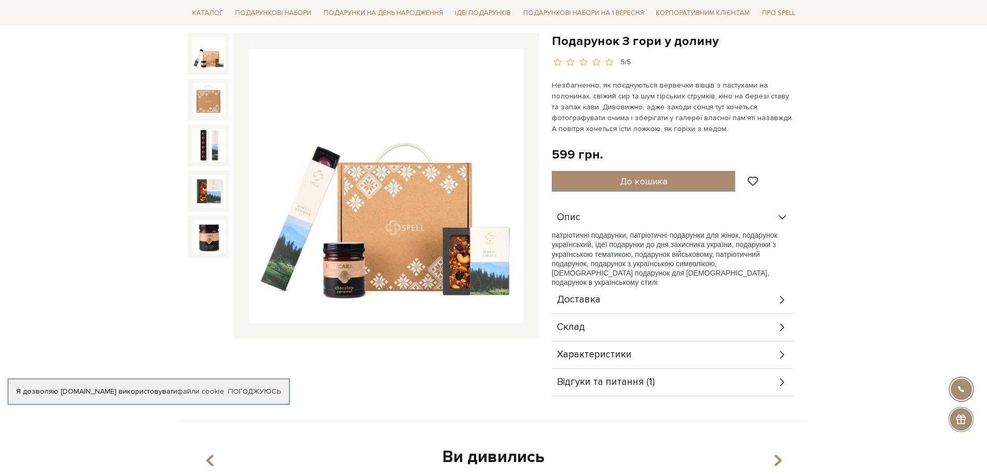
click at [781, 324] on icon at bounding box center [782, 327] width 11 height 11
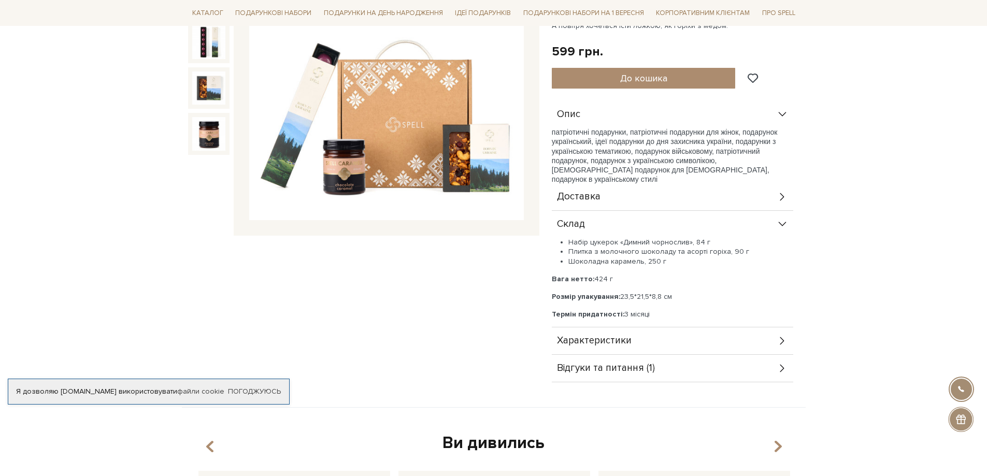
scroll to position [207, 0]
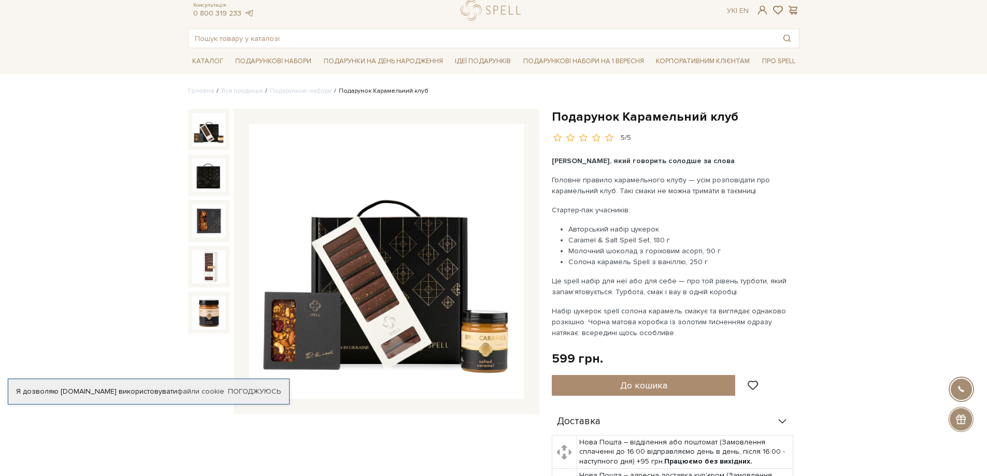
scroll to position [52, 0]
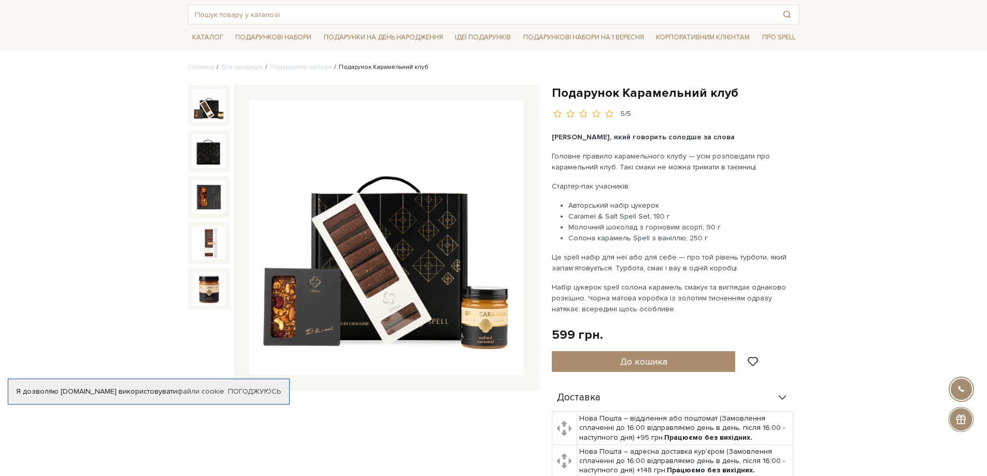
click at [358, 249] on img at bounding box center [386, 238] width 275 height 275
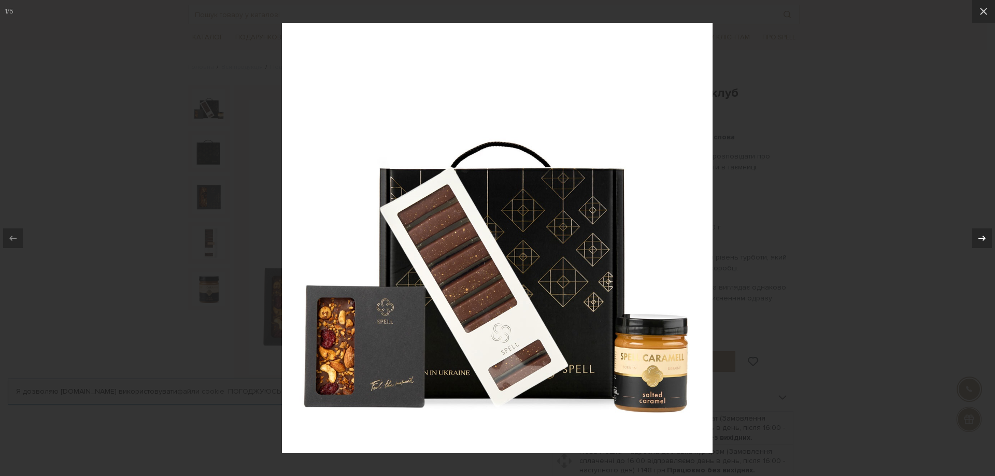
click at [982, 233] on icon at bounding box center [982, 238] width 12 height 12
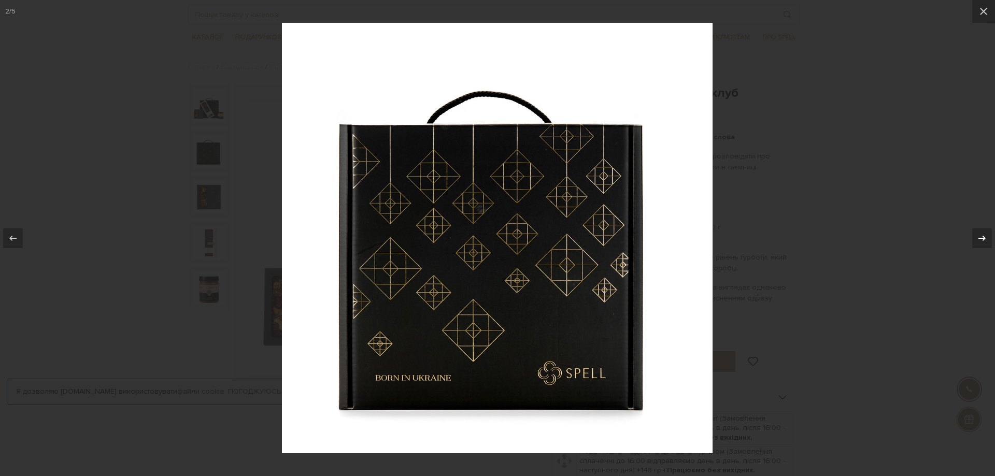
click at [982, 233] on icon at bounding box center [982, 238] width 12 height 12
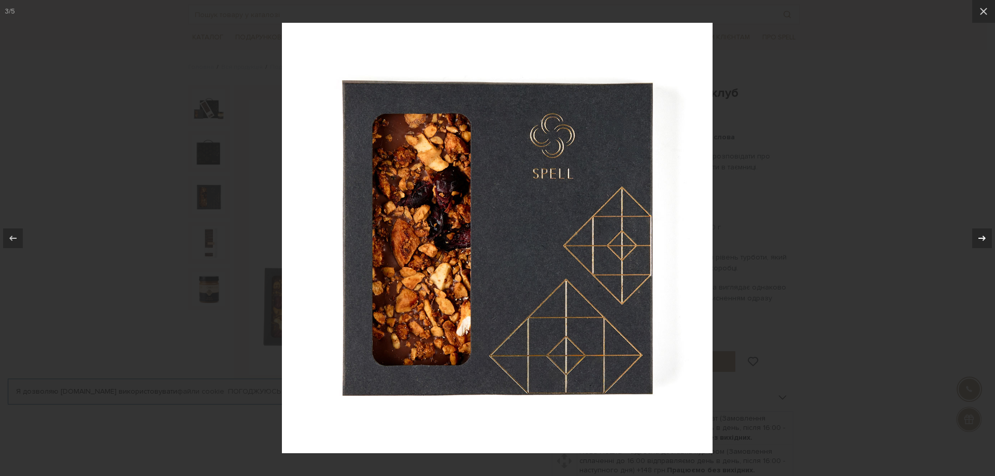
click at [982, 233] on icon at bounding box center [982, 238] width 12 height 12
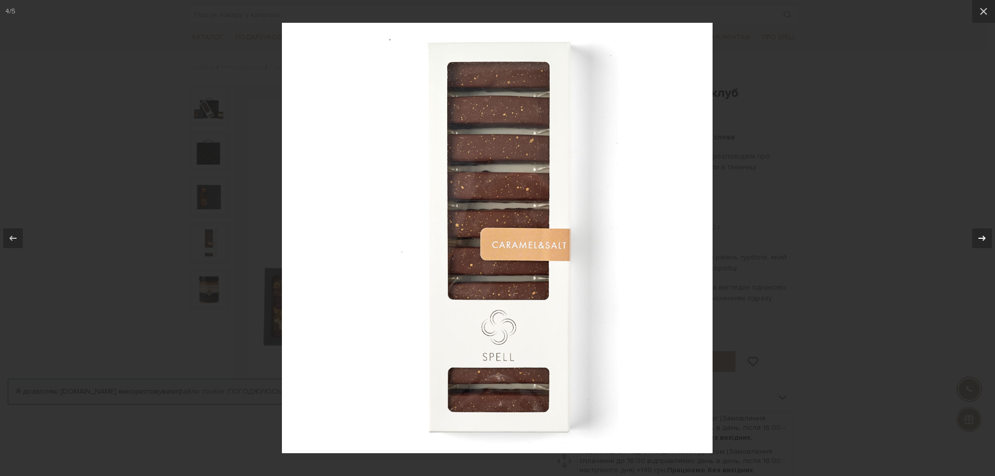
click at [982, 233] on icon at bounding box center [982, 238] width 12 height 12
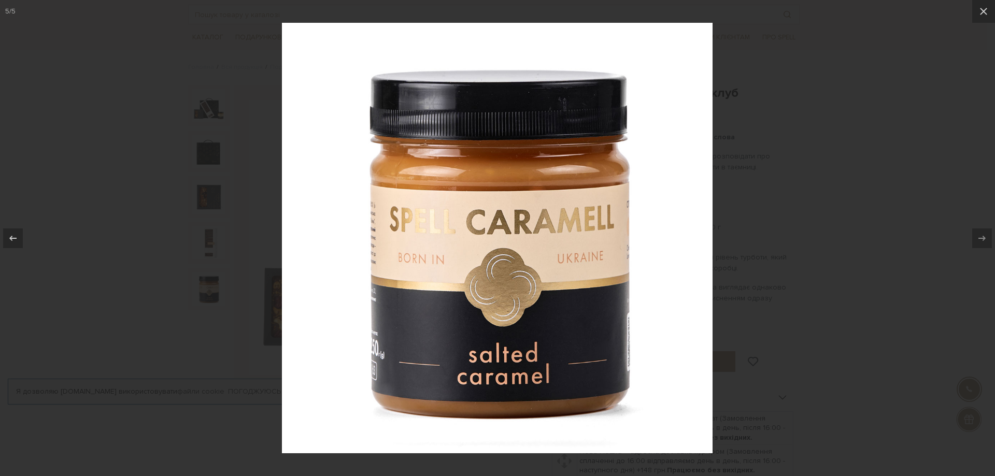
click at [963, 160] on div at bounding box center [497, 238] width 995 height 476
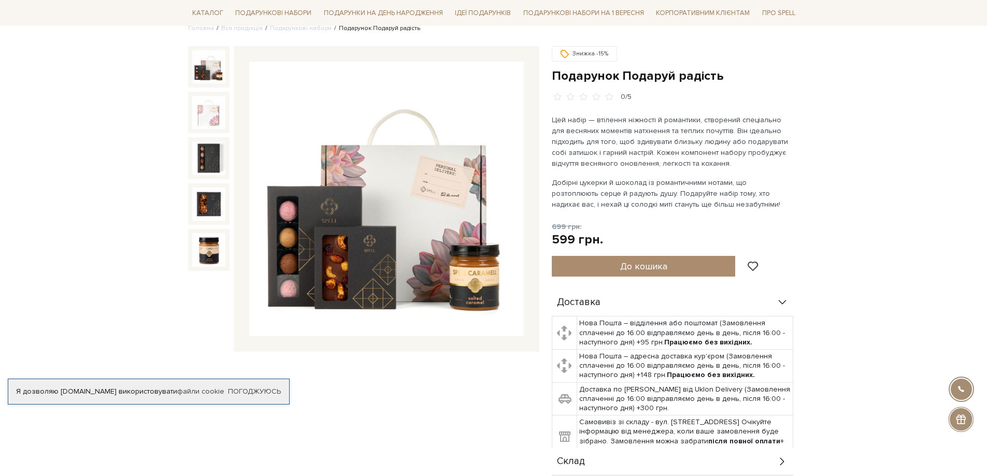
scroll to position [104, 0]
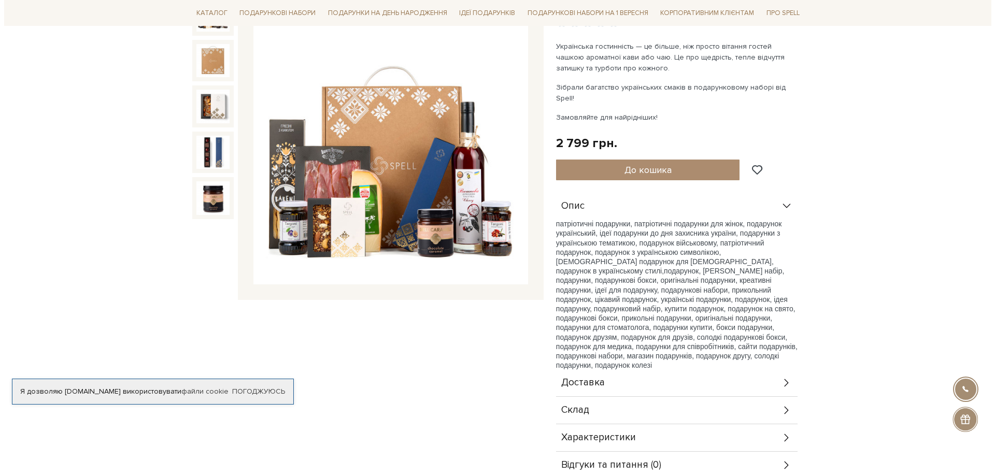
scroll to position [155, 0]
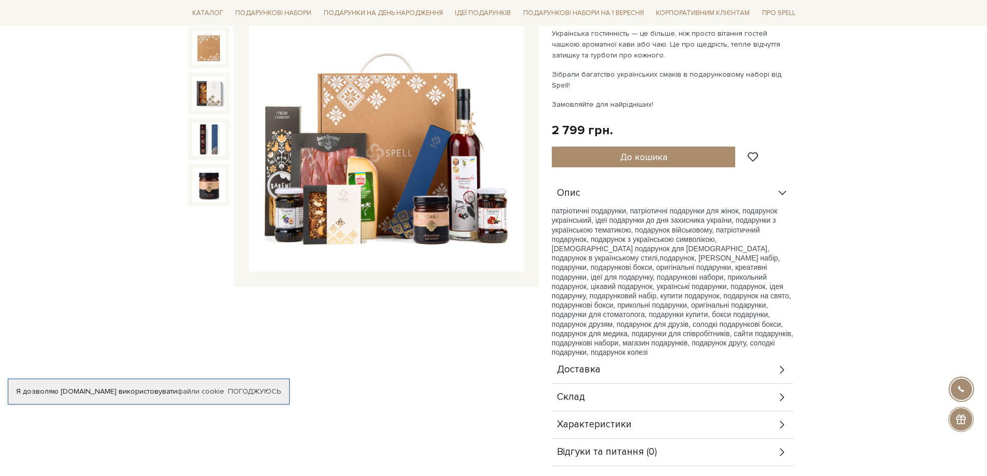
click at [358, 179] on img at bounding box center [386, 134] width 275 height 275
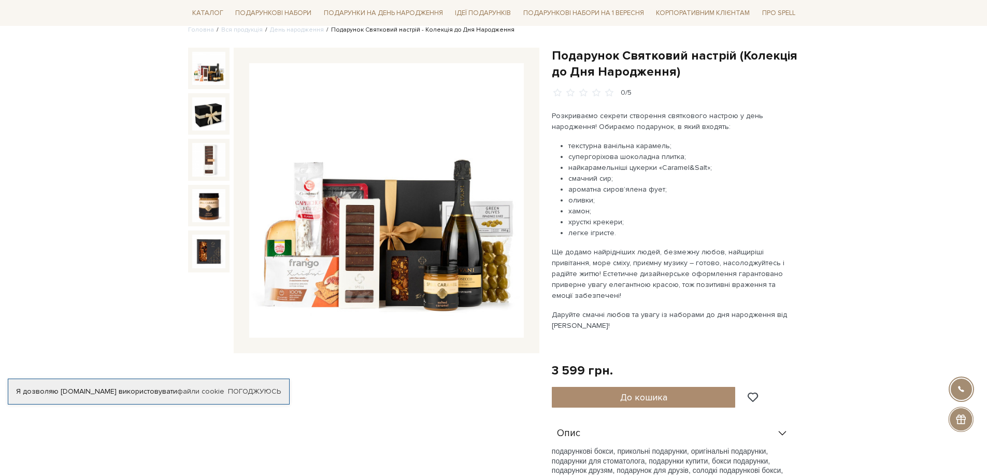
scroll to position [104, 0]
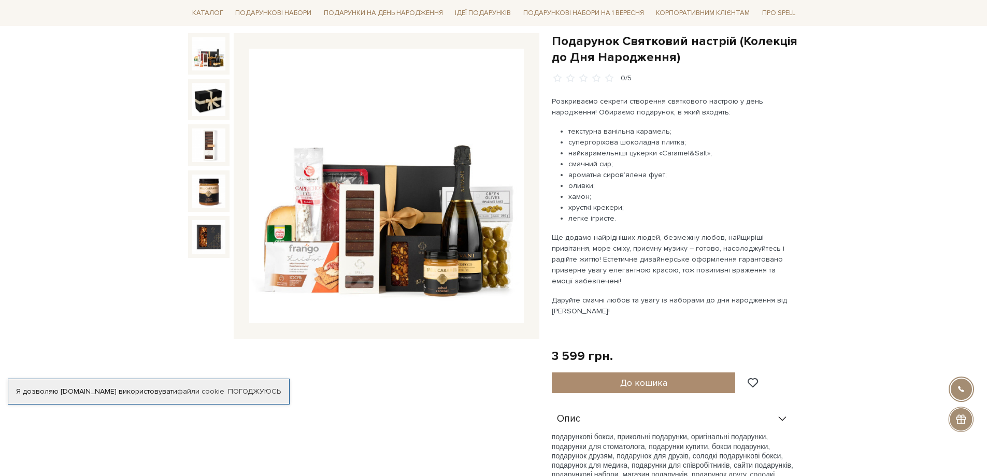
click at [337, 233] on img at bounding box center [386, 186] width 275 height 275
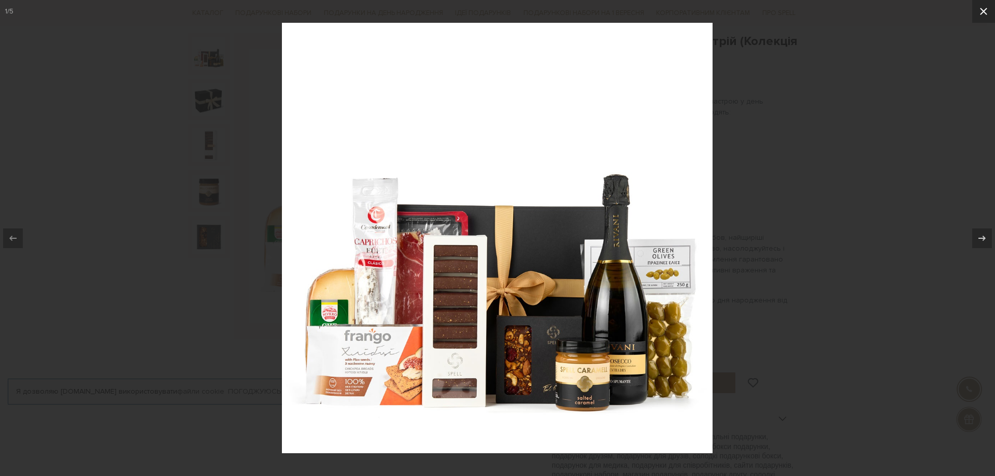
click at [980, 9] on icon at bounding box center [983, 11] width 12 height 12
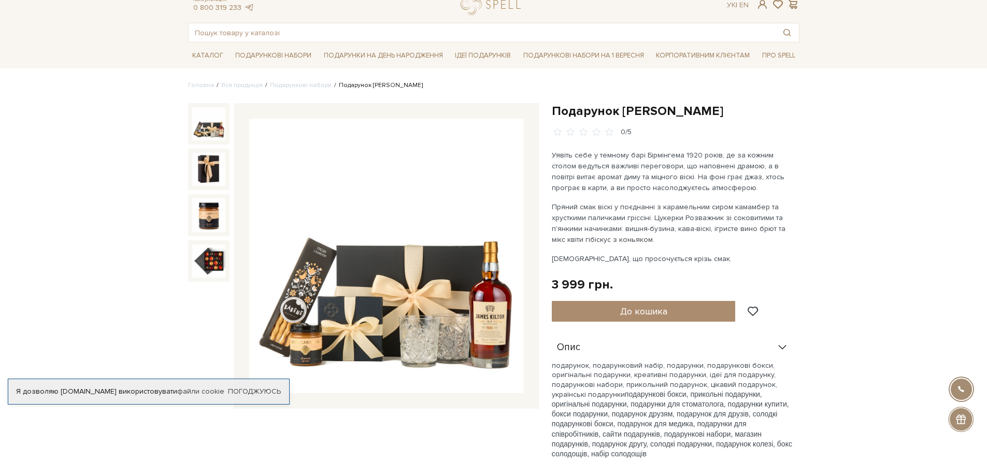
scroll to position [52, 0]
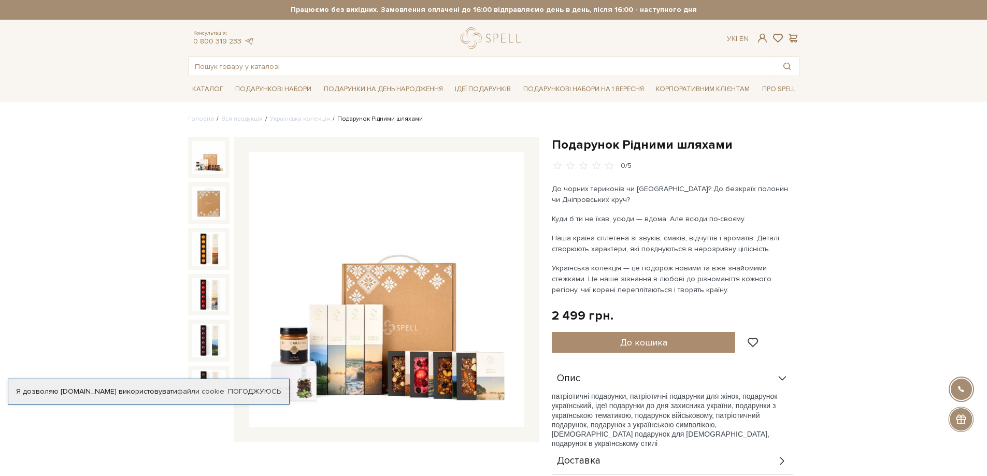
click at [202, 161] on img at bounding box center [208, 157] width 33 height 33
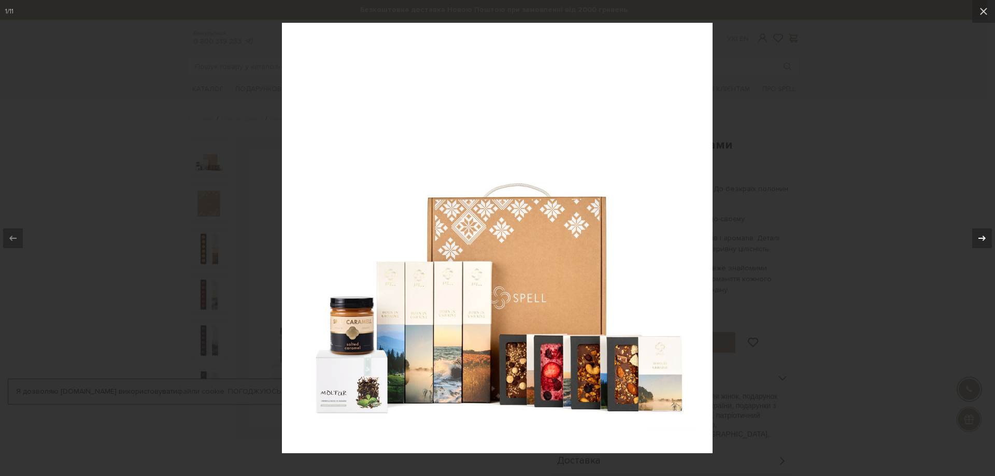
click at [987, 235] on icon at bounding box center [982, 238] width 12 height 12
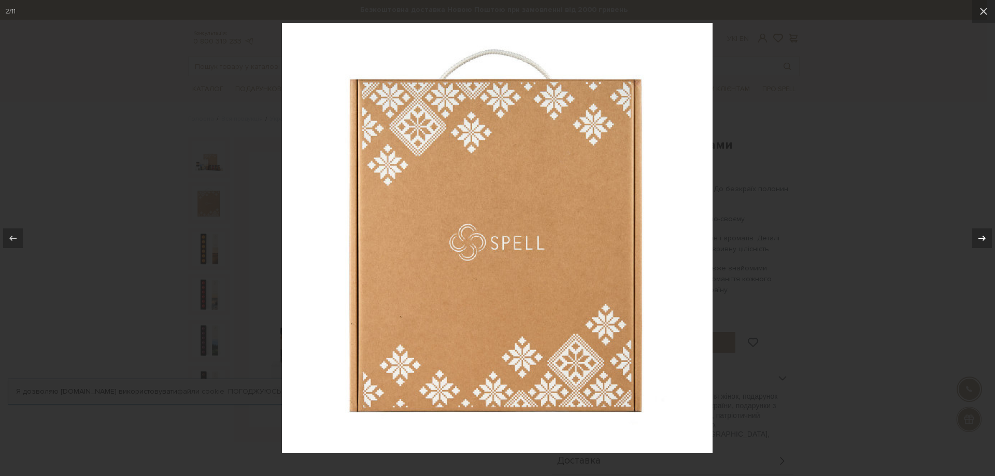
click at [987, 235] on icon at bounding box center [982, 238] width 12 height 12
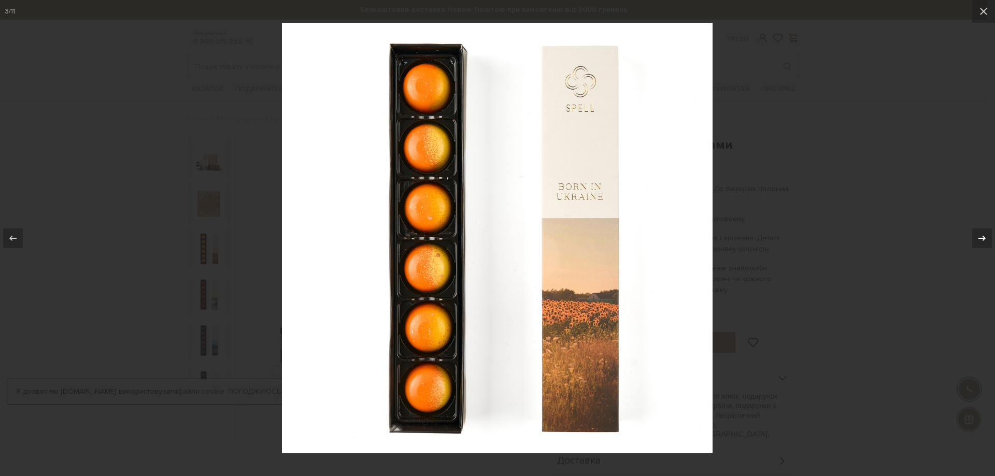
click at [987, 235] on icon at bounding box center [982, 238] width 12 height 12
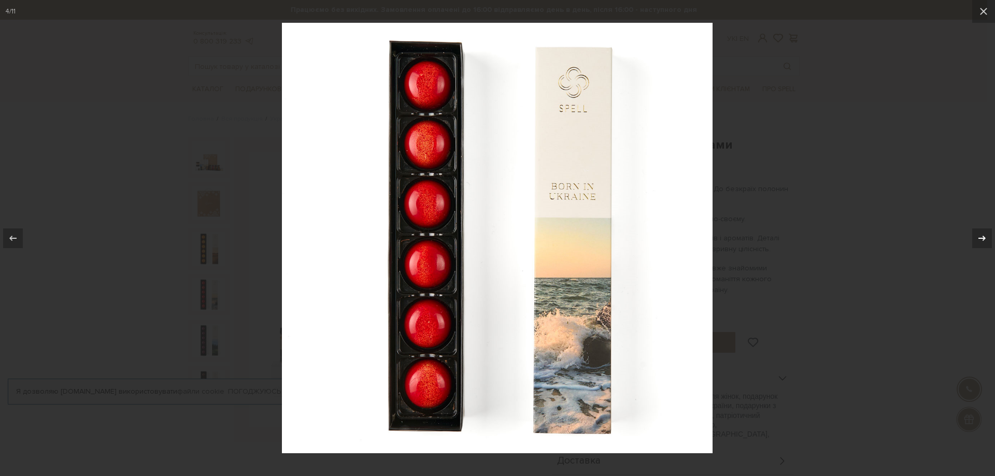
click at [987, 235] on icon at bounding box center [982, 238] width 12 height 12
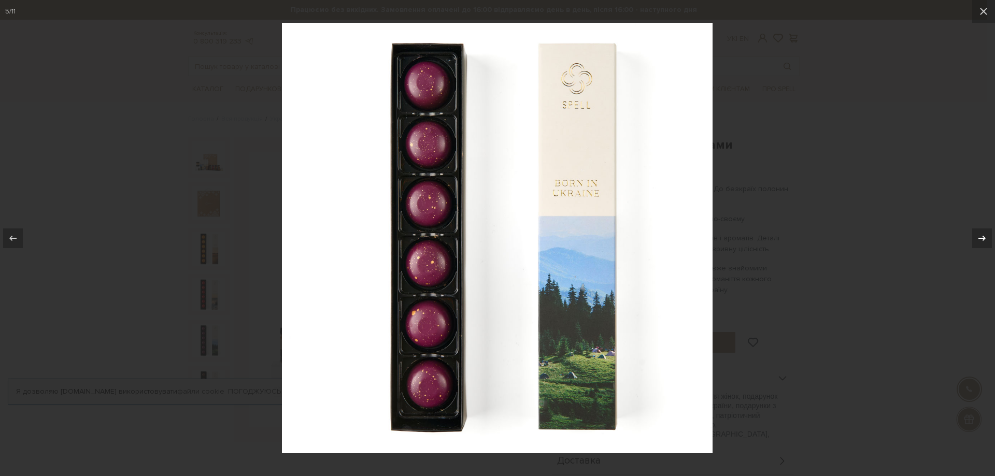
click at [987, 235] on icon at bounding box center [982, 238] width 12 height 12
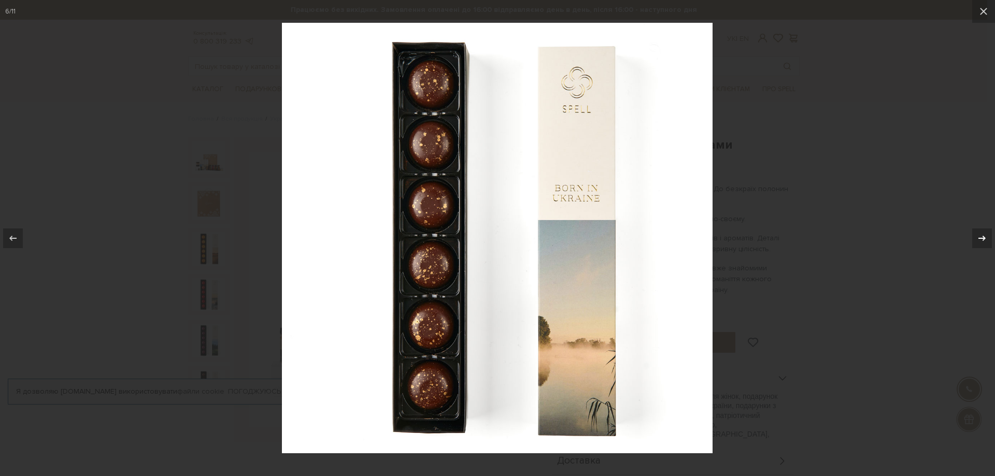
click at [987, 235] on icon at bounding box center [982, 238] width 12 height 12
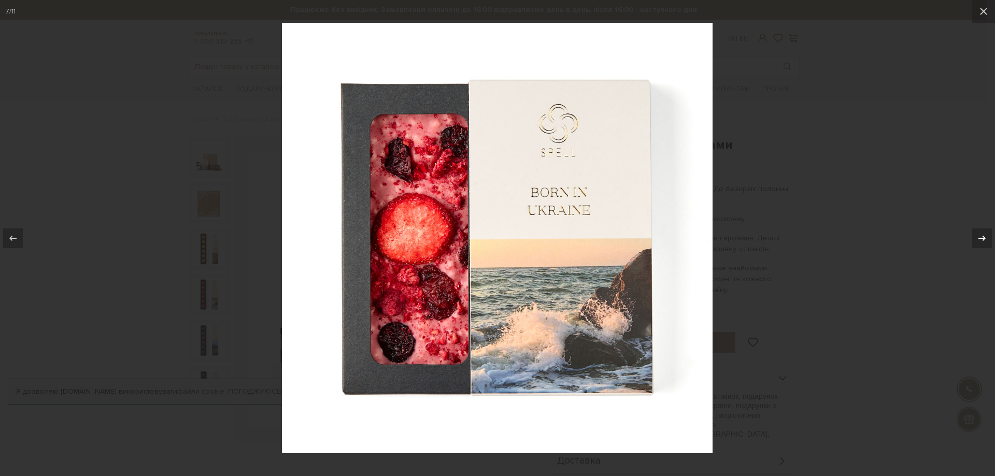
click at [987, 235] on icon at bounding box center [982, 238] width 12 height 12
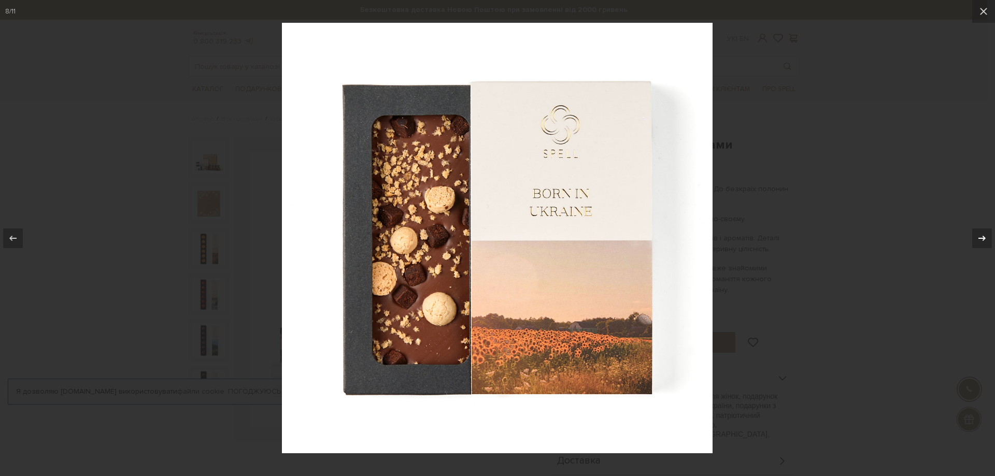
click at [987, 235] on icon at bounding box center [982, 238] width 12 height 12
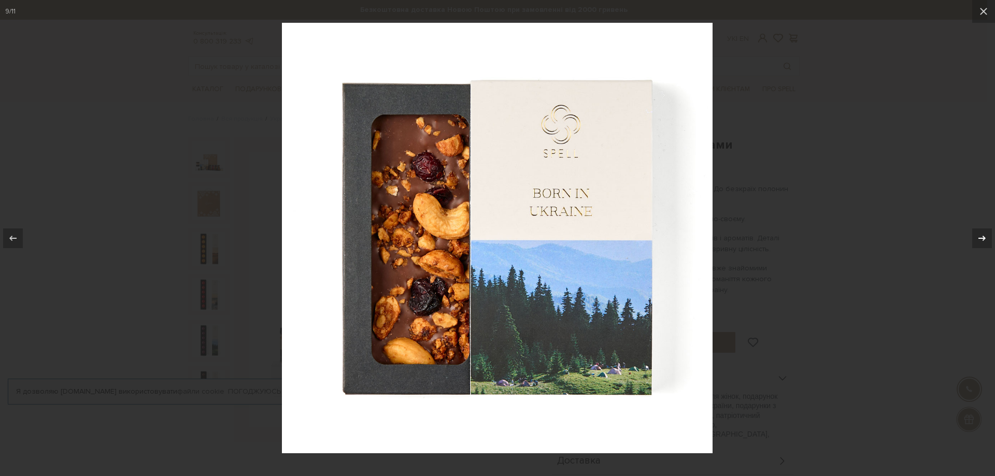
click at [987, 235] on icon at bounding box center [982, 238] width 12 height 12
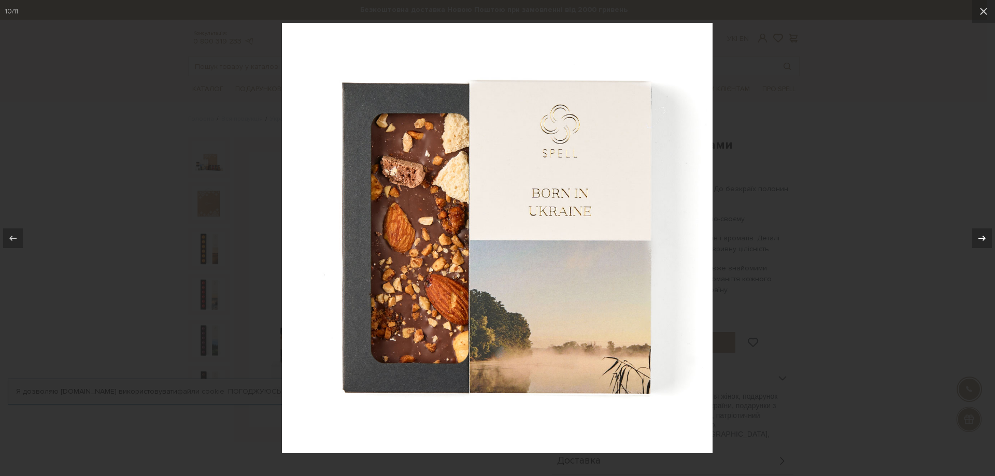
click at [987, 235] on icon at bounding box center [982, 238] width 12 height 12
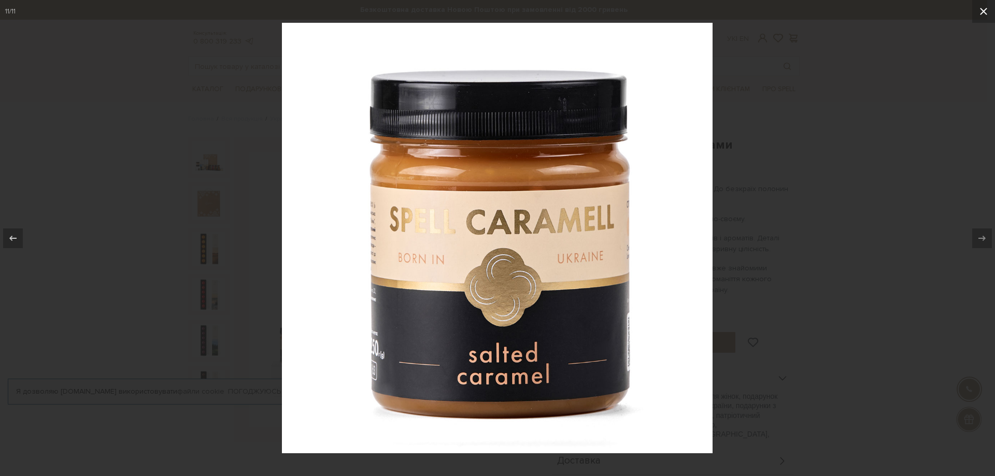
click at [987, 9] on button at bounding box center [983, 11] width 23 height 23
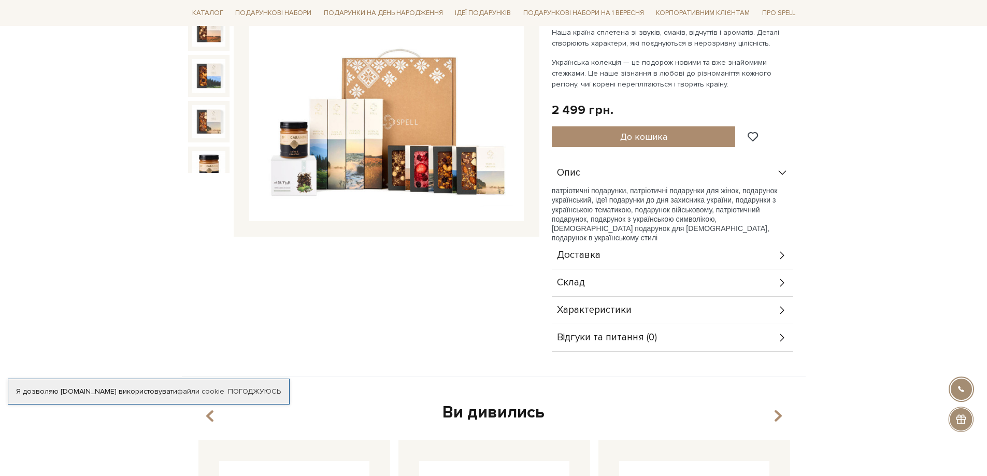
scroll to position [207, 0]
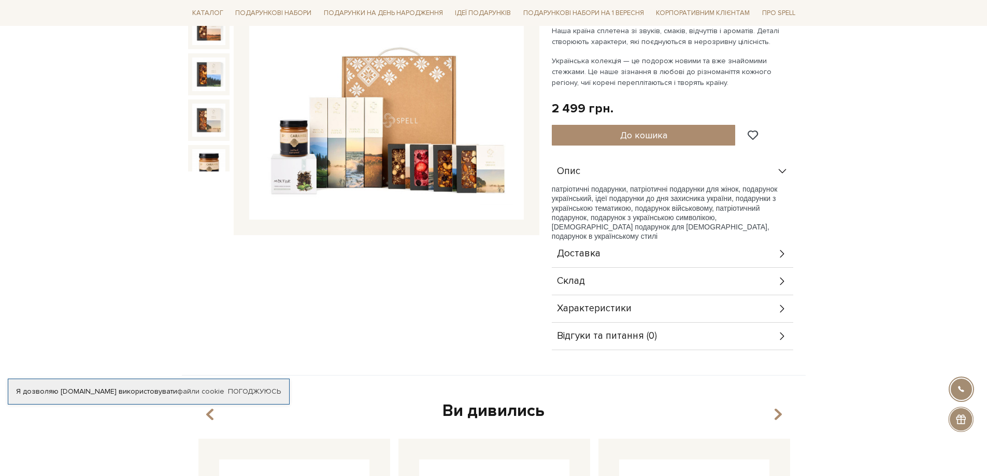
click at [778, 281] on icon at bounding box center [782, 281] width 11 height 11
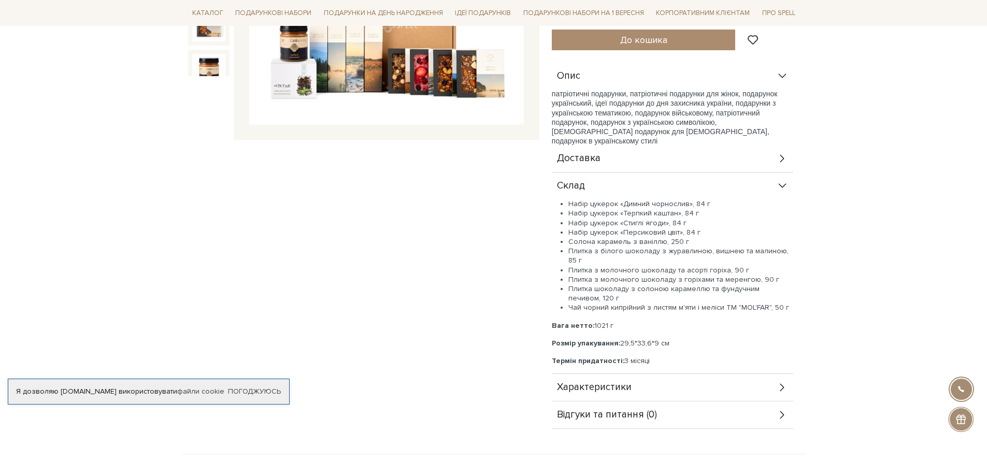
scroll to position [311, 0]
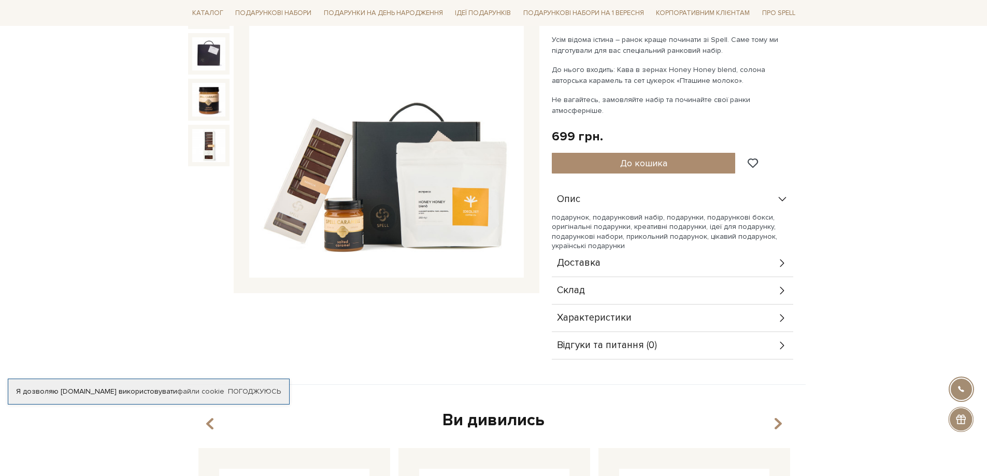
scroll to position [155, 0]
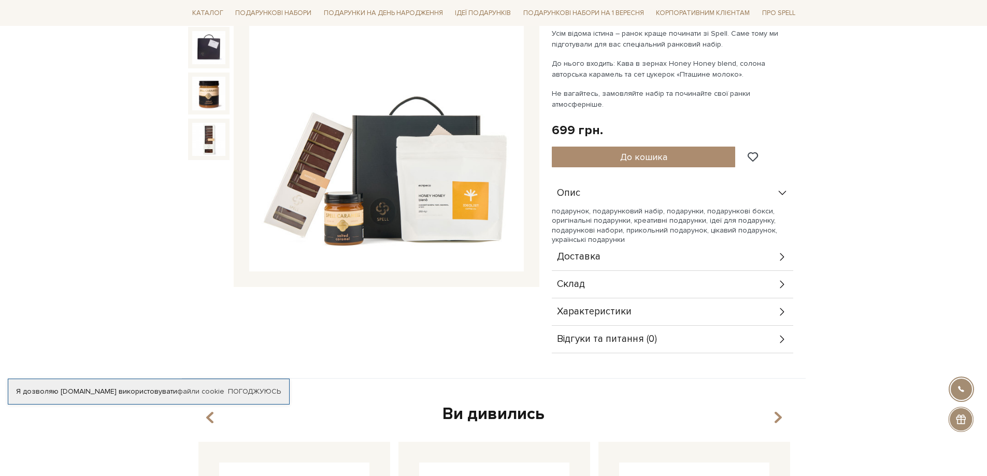
click at [445, 199] on img at bounding box center [386, 134] width 275 height 275
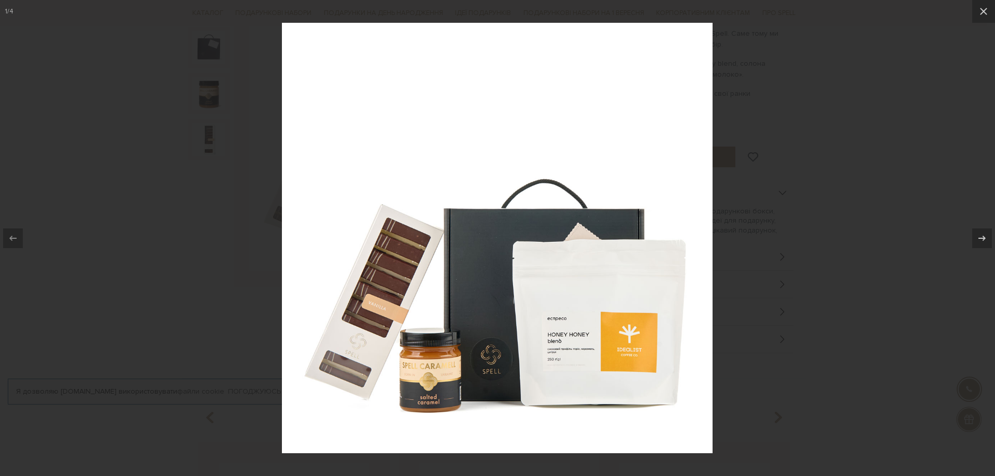
click at [588, 355] on img at bounding box center [497, 238] width 431 height 431
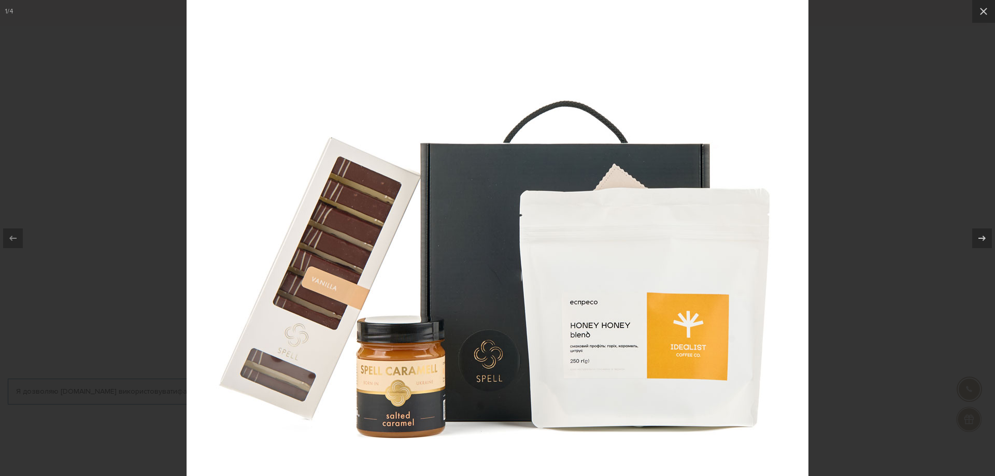
click at [878, 128] on div at bounding box center [497, 238] width 995 height 476
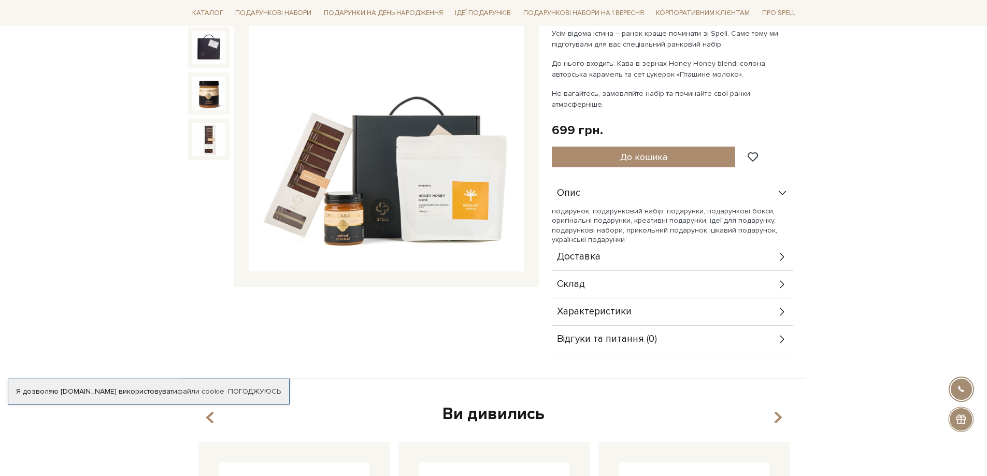
click at [784, 279] on icon at bounding box center [782, 284] width 11 height 11
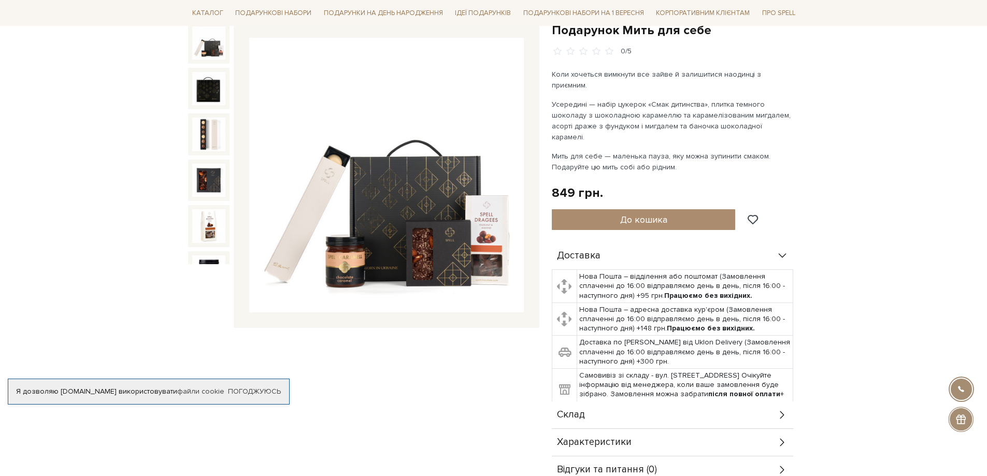
scroll to position [155, 0]
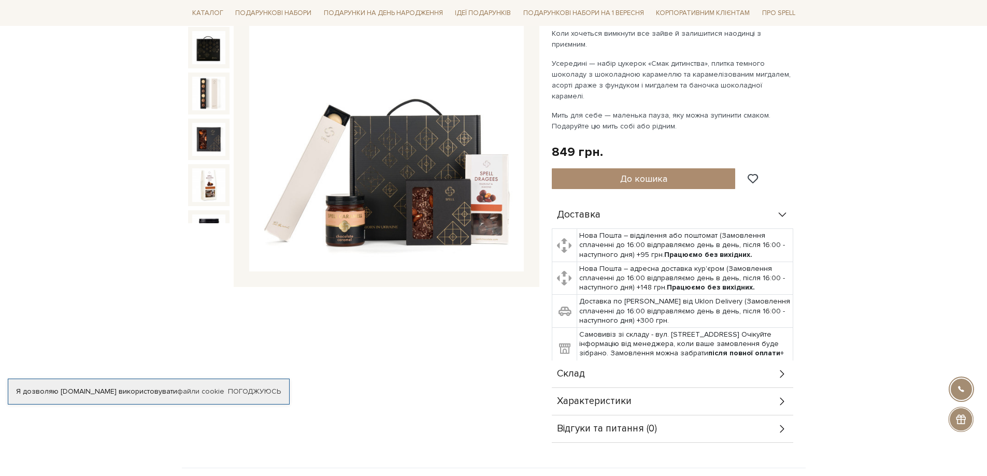
click at [780, 368] on icon at bounding box center [782, 373] width 11 height 11
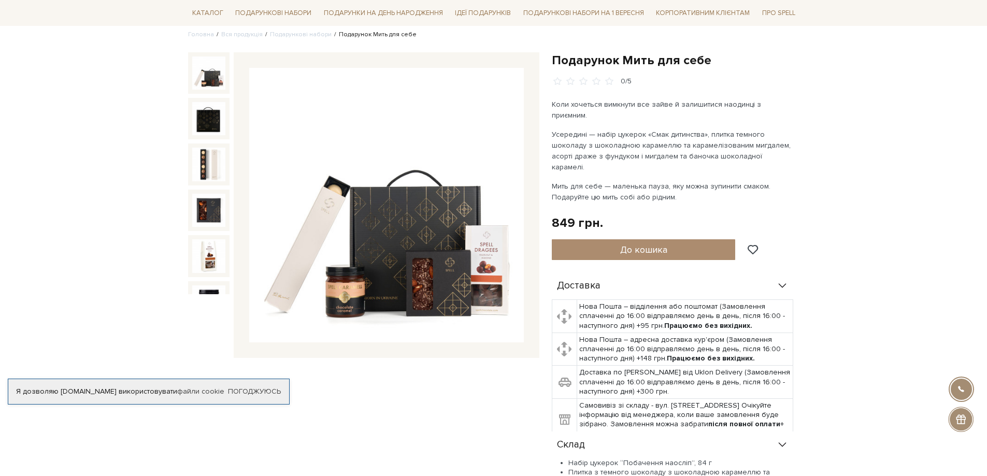
scroll to position [52, 0]
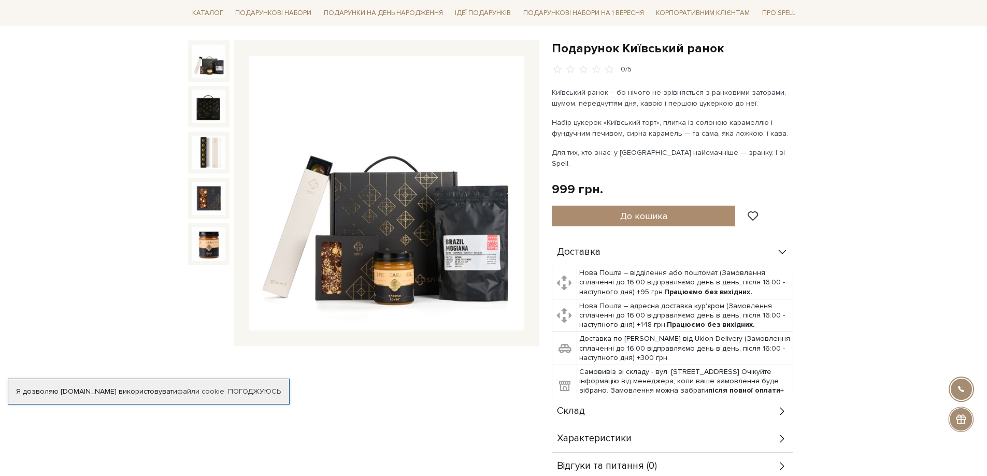
scroll to position [155, 0]
